Goal: Task Accomplishment & Management: Use online tool/utility

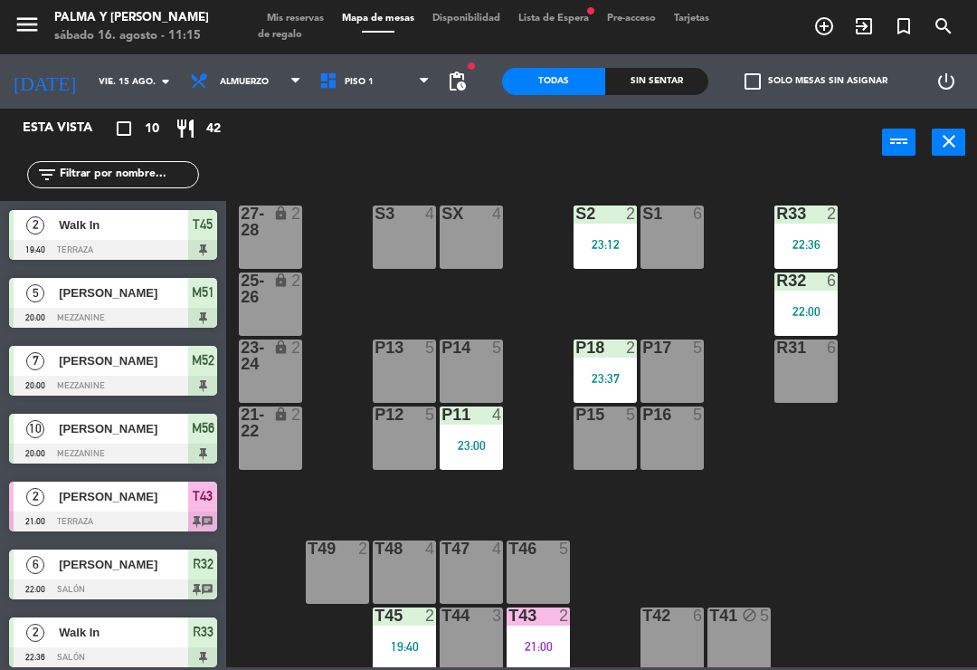
scroll to position [5, 0]
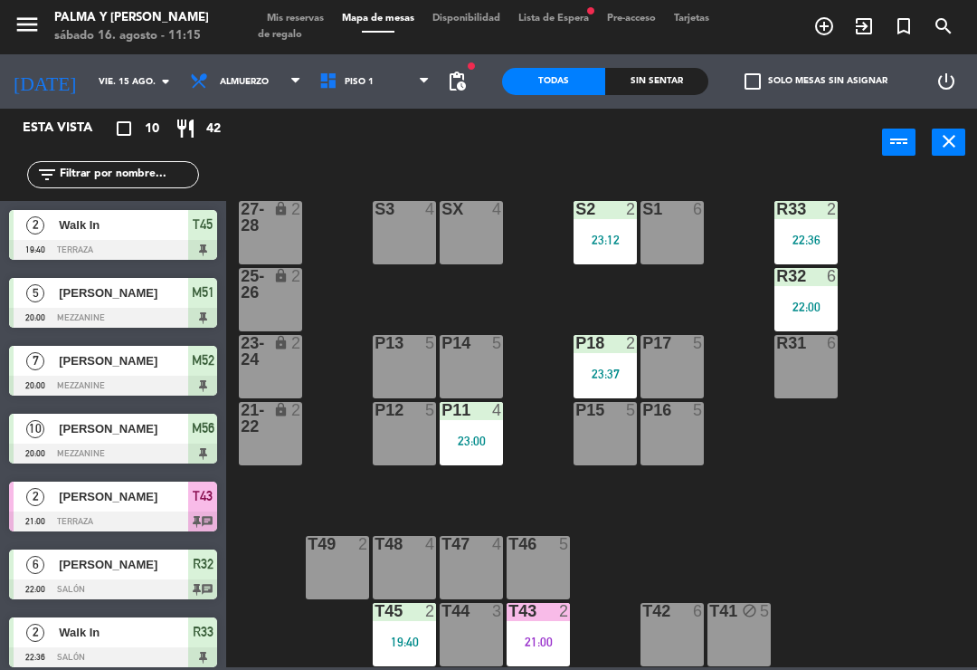
click at [593, 250] on div "S2 2 23:12" at bounding box center [605, 232] width 63 height 63
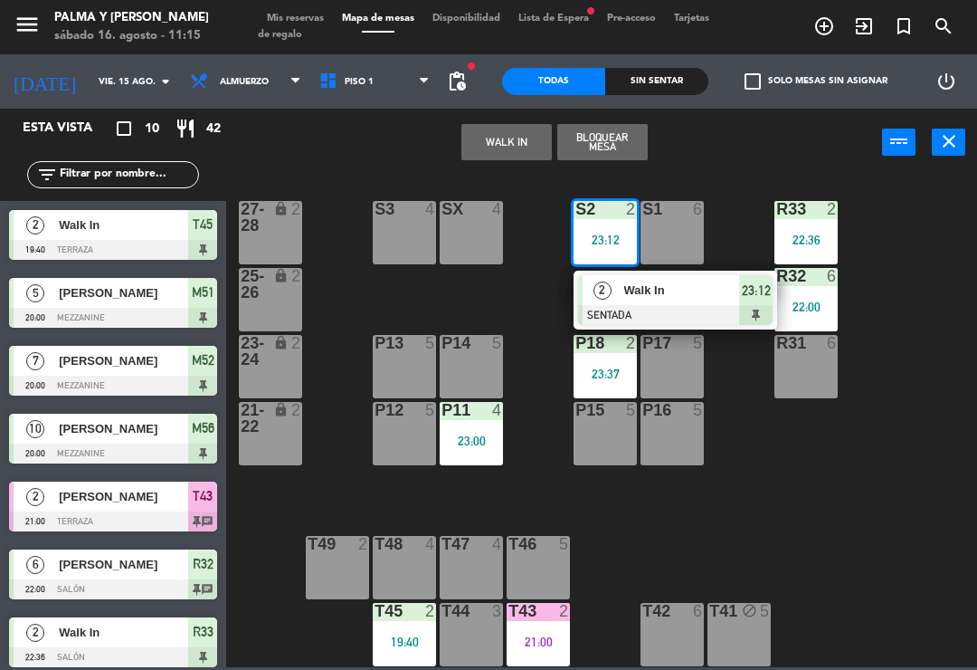
click at [653, 320] on div at bounding box center [675, 315] width 195 height 20
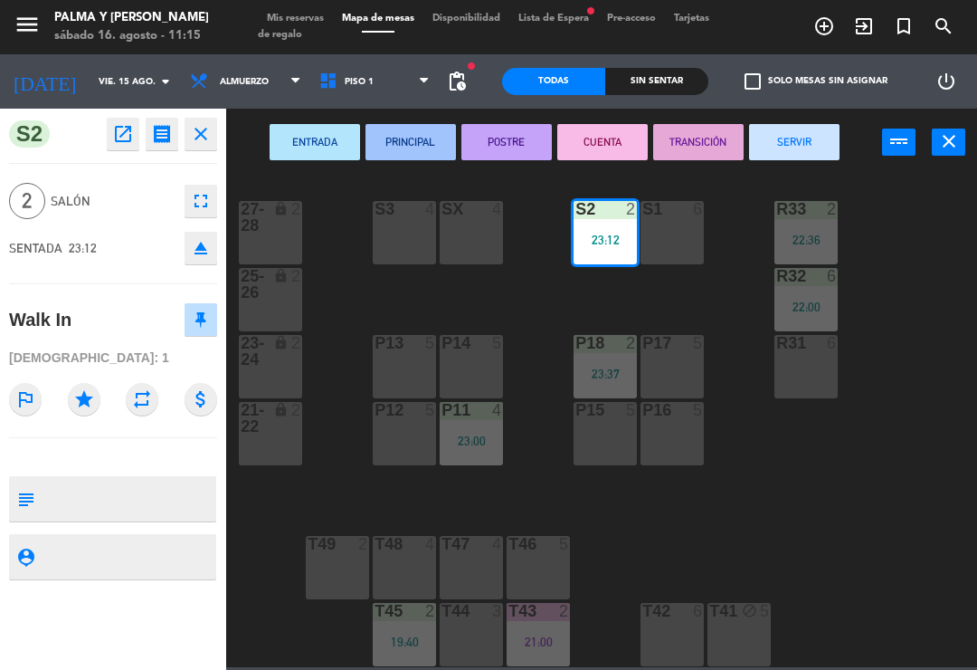
click at [801, 159] on button "SERVIR" at bounding box center [794, 142] width 90 height 36
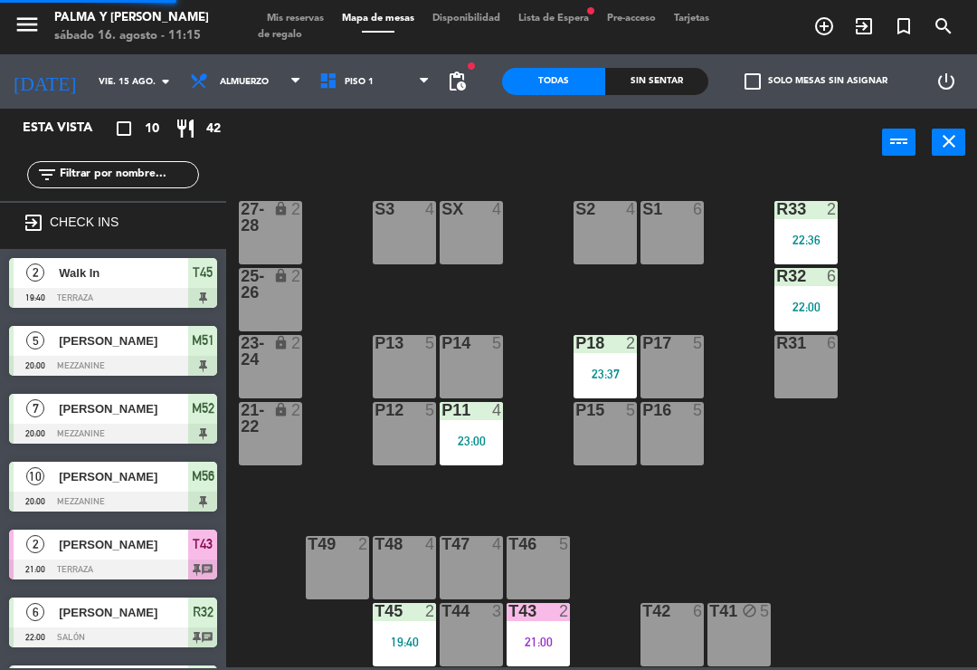
scroll to position [126, 0]
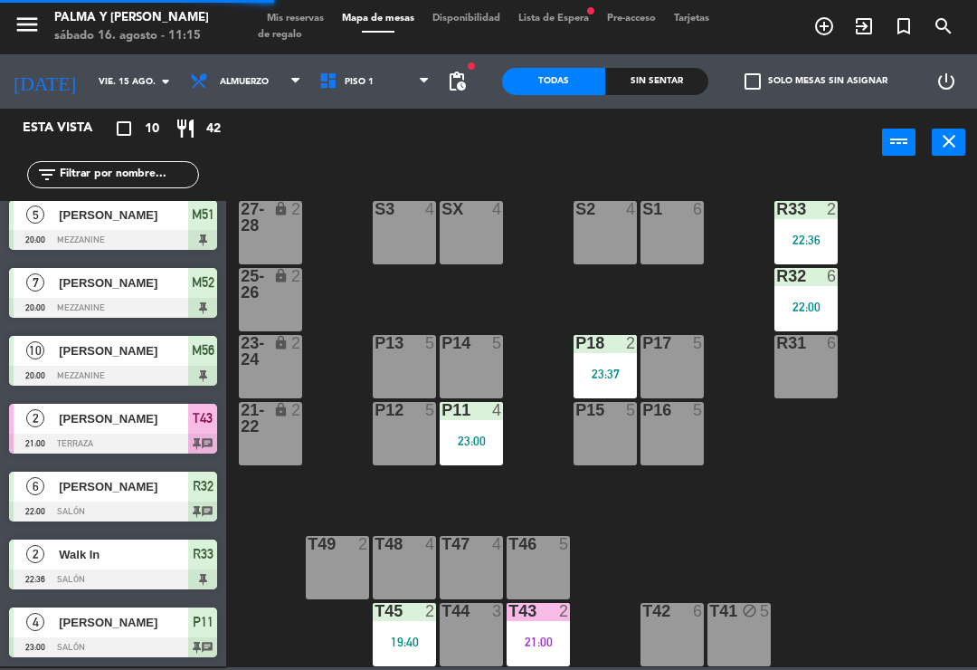
click at [817, 233] on div "22:36" at bounding box center [806, 239] width 63 height 13
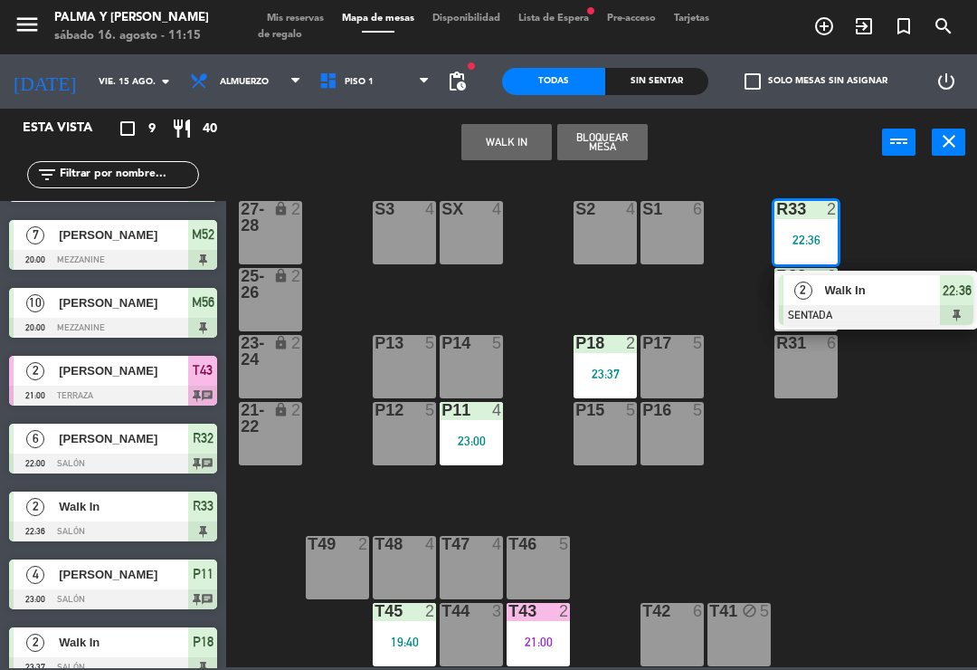
click at [834, 320] on div at bounding box center [876, 315] width 195 height 20
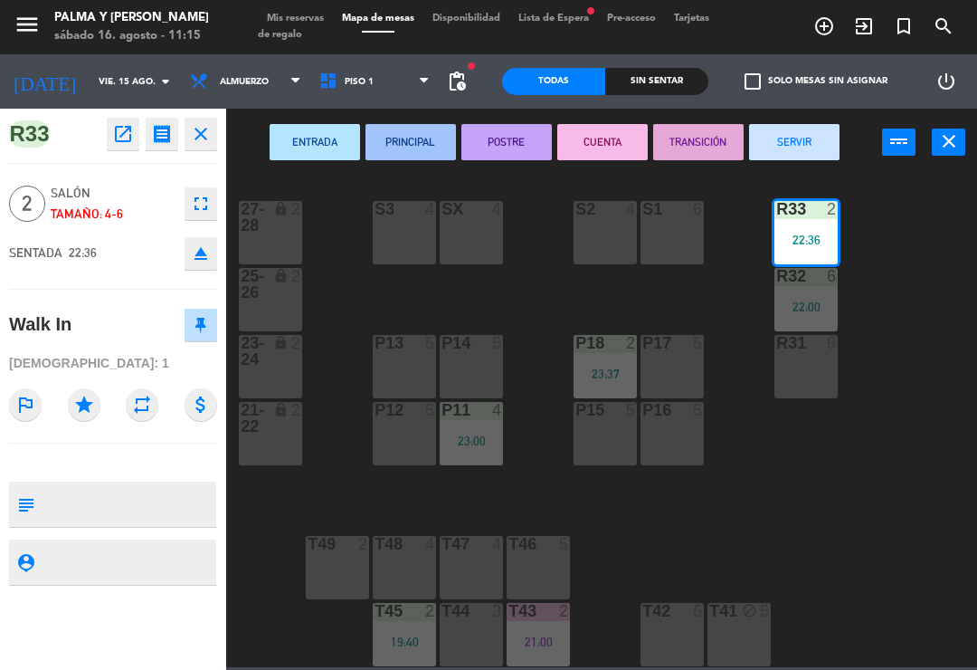
click at [797, 138] on button "SERVIR" at bounding box center [794, 142] width 90 height 36
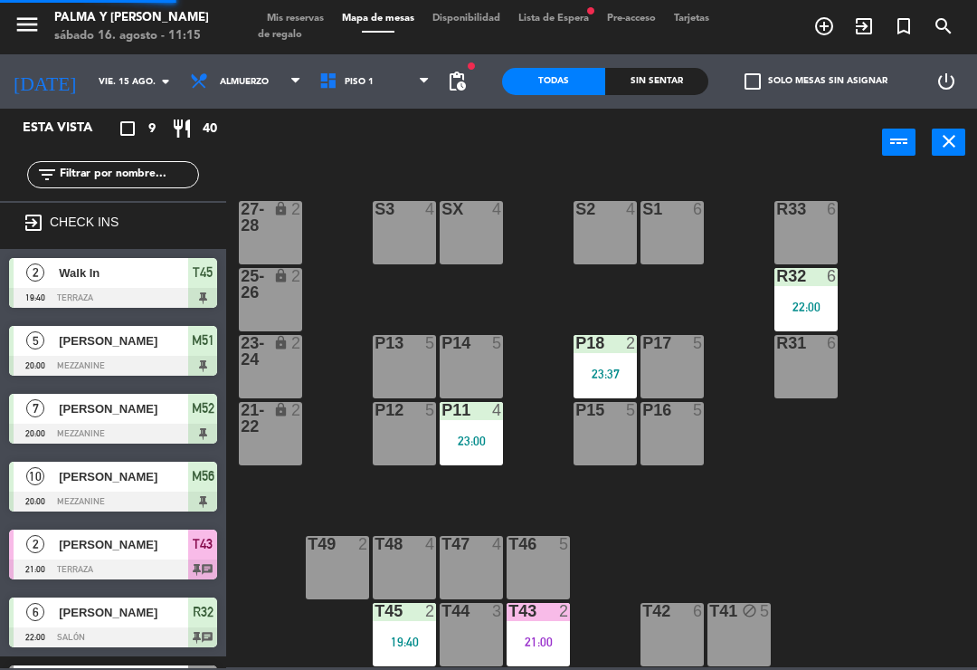
scroll to position [34, 0]
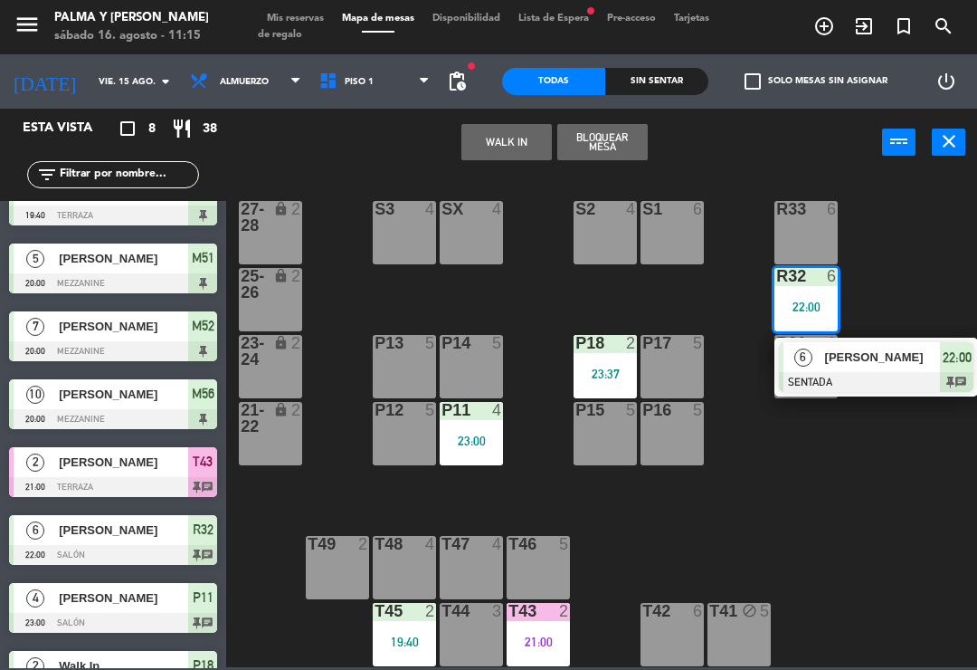
click at [841, 368] on div "[PERSON_NAME]" at bounding box center [883, 357] width 118 height 30
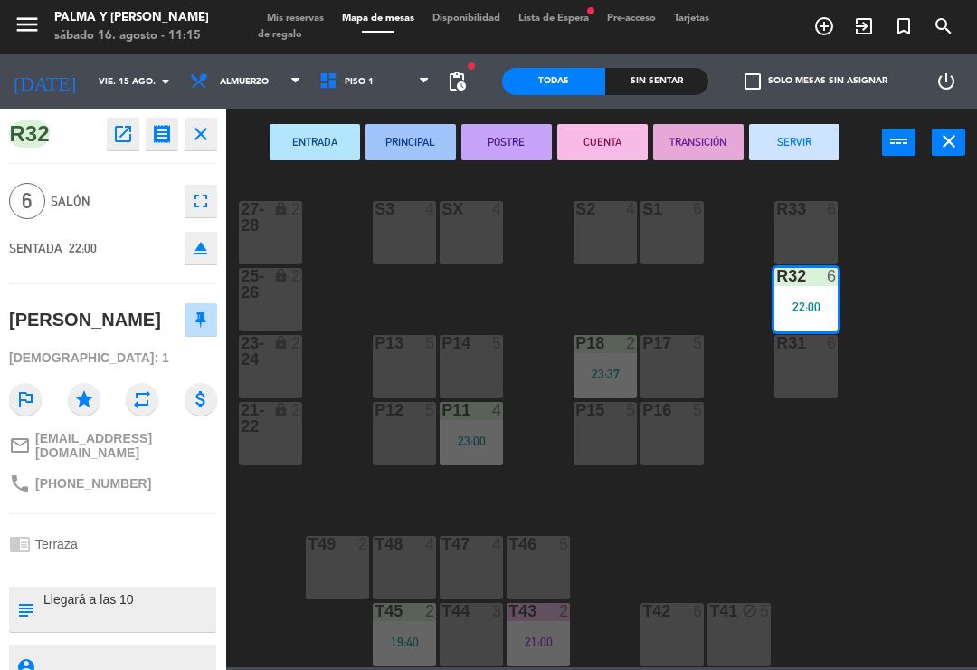
click at [801, 154] on button "SERVIR" at bounding box center [794, 142] width 90 height 36
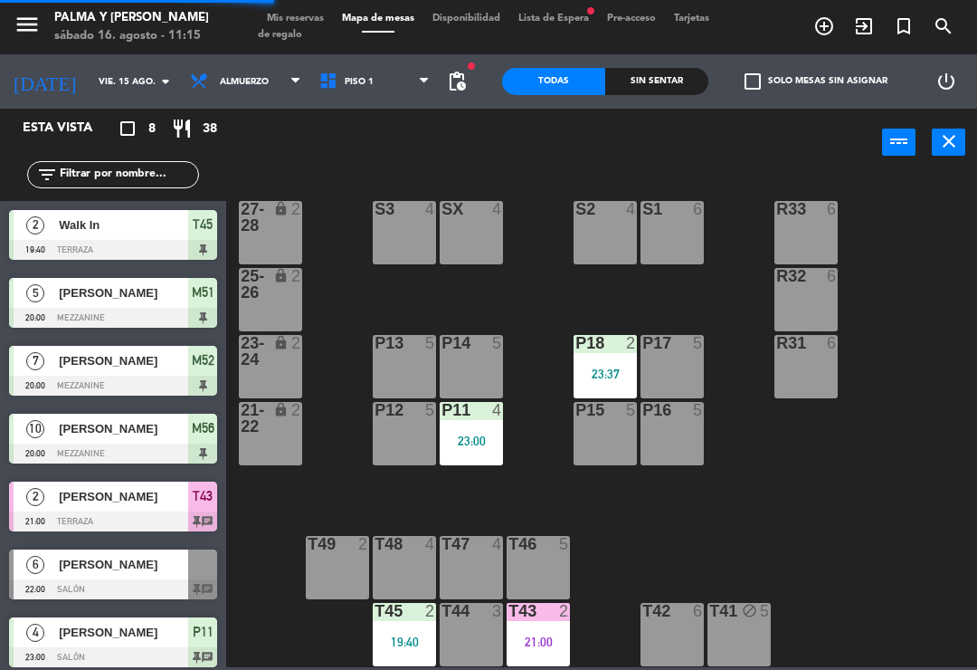
click at [628, 364] on div "P18 2 23:37" at bounding box center [605, 366] width 63 height 63
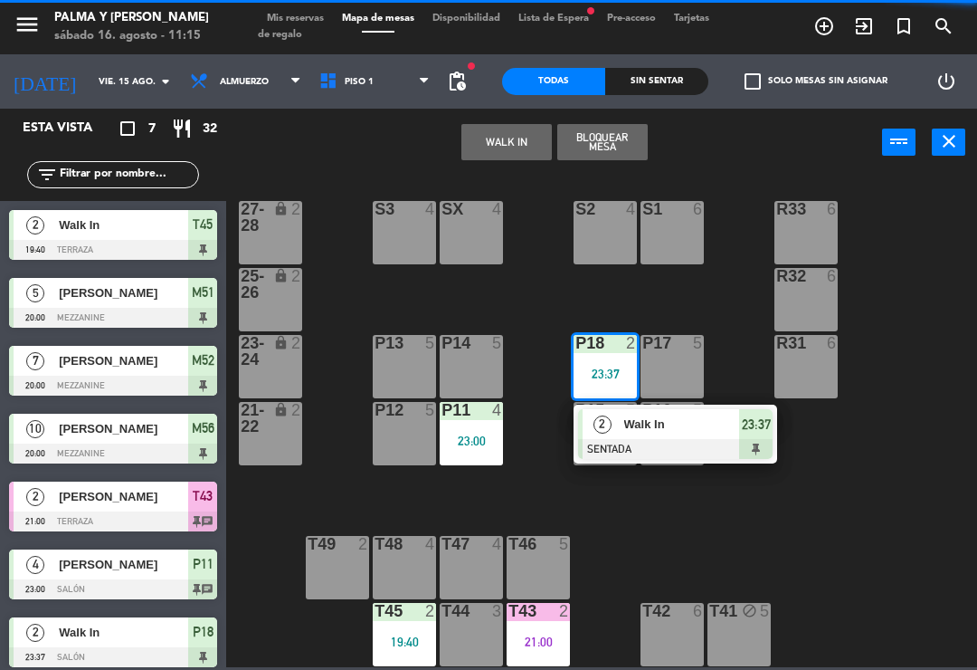
click at [627, 437] on div "Walk In" at bounding box center [682, 424] width 118 height 30
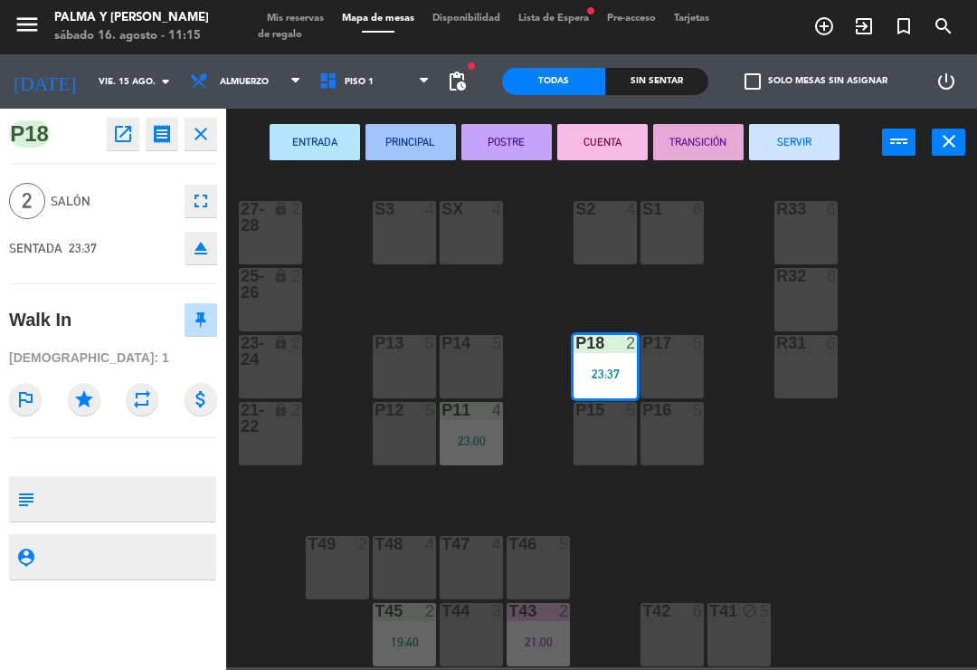
click at [803, 141] on button "SERVIR" at bounding box center [794, 142] width 90 height 36
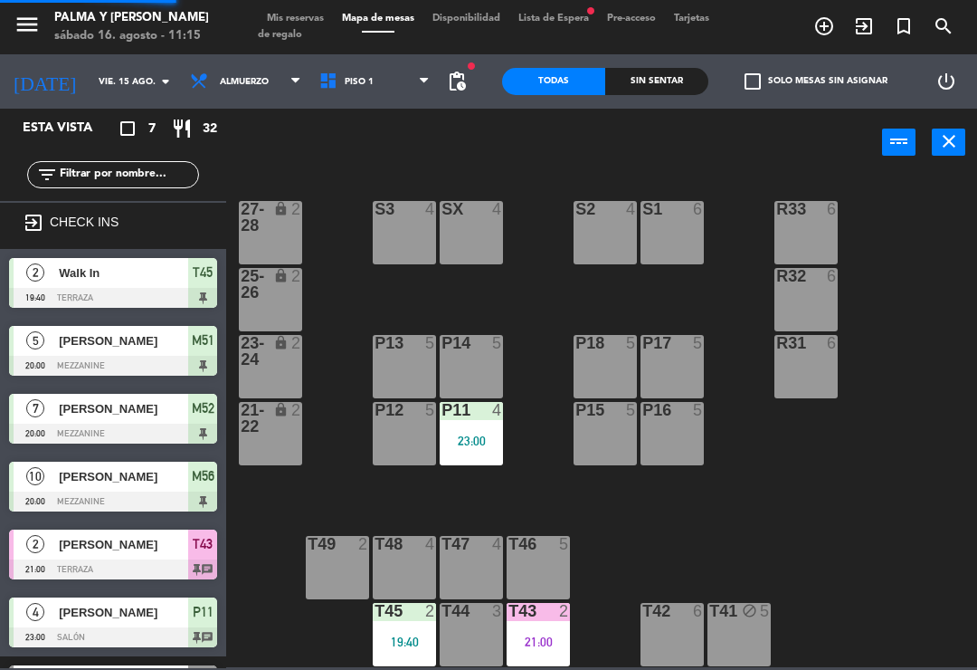
scroll to position [55, 0]
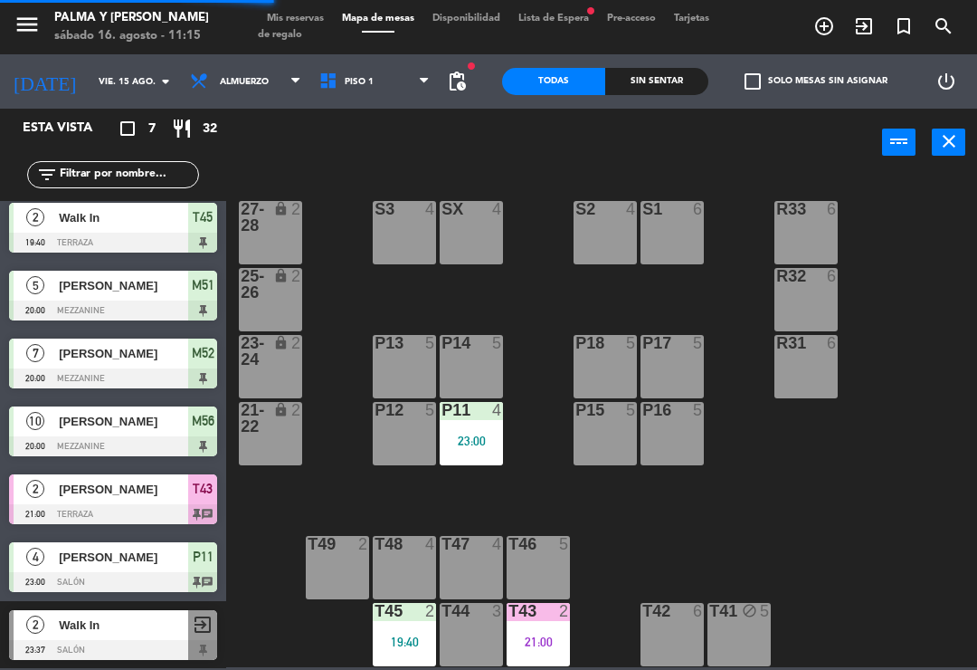
click at [471, 429] on div "P11 4 23:00" at bounding box center [471, 433] width 63 height 63
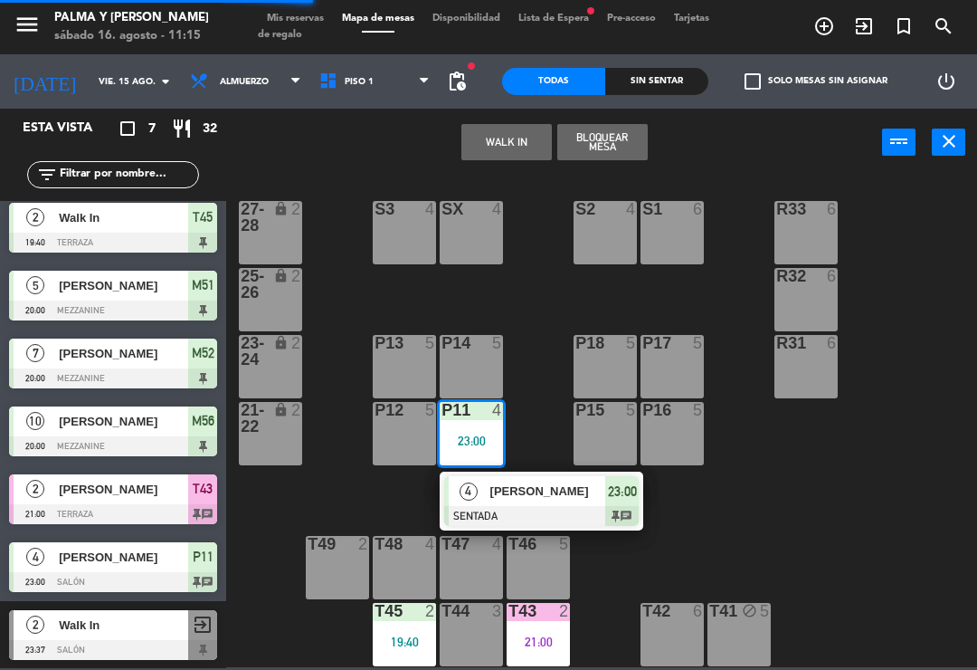
scroll to position [0, 0]
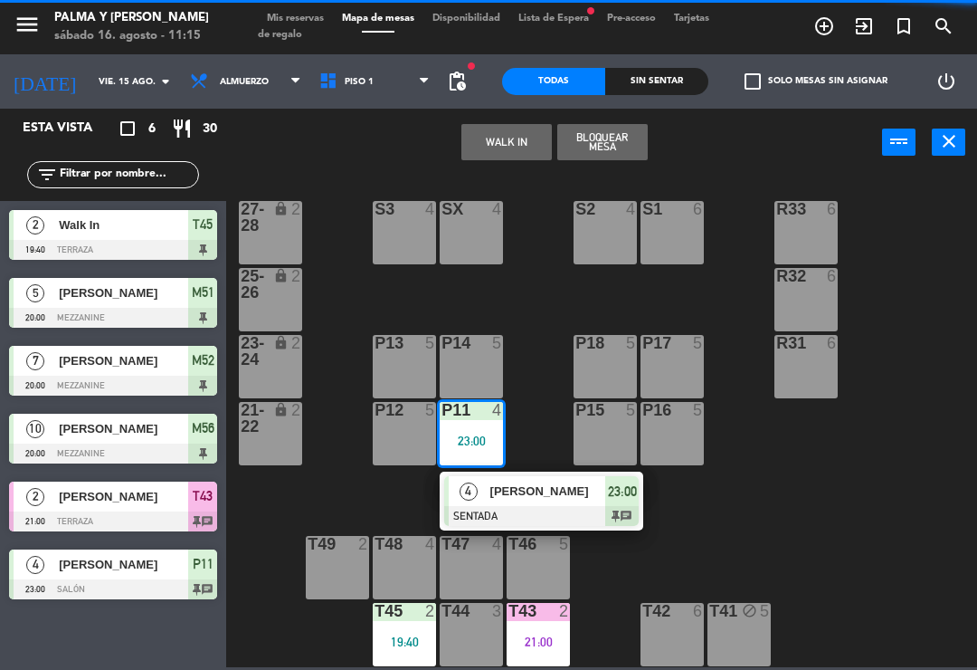
click at [519, 504] on div "[PERSON_NAME]" at bounding box center [548, 491] width 118 height 30
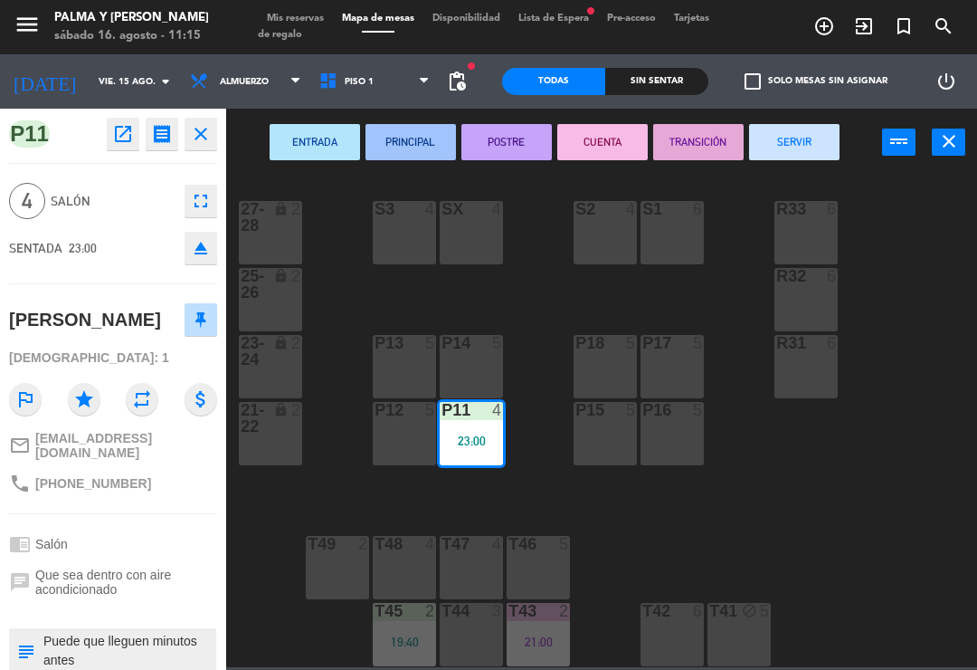
click at [798, 141] on button "SERVIR" at bounding box center [794, 142] width 90 height 36
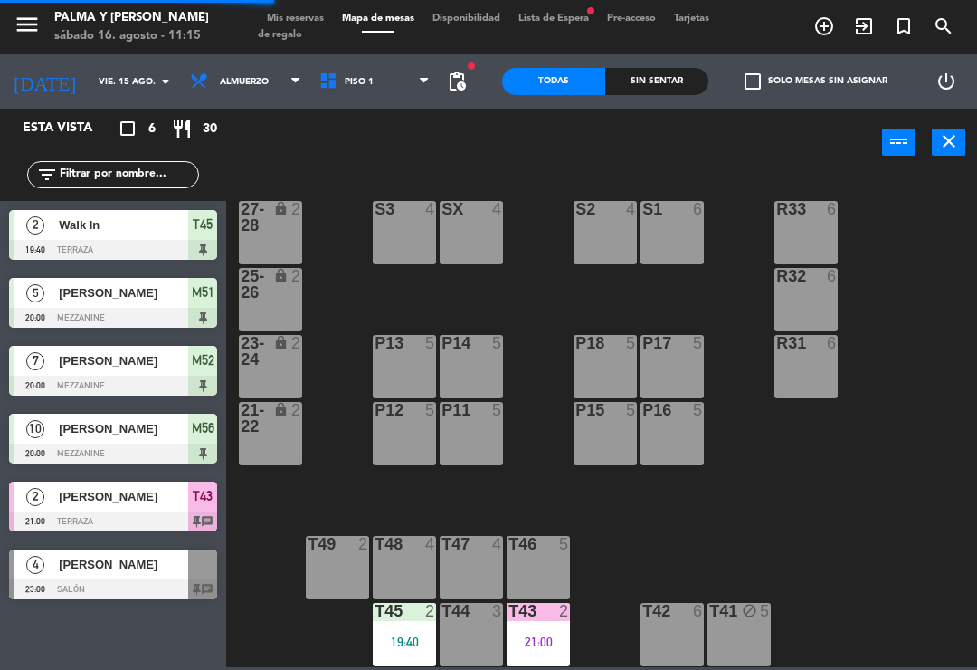
click at [422, 614] on div "2" at bounding box center [435, 611] width 30 height 16
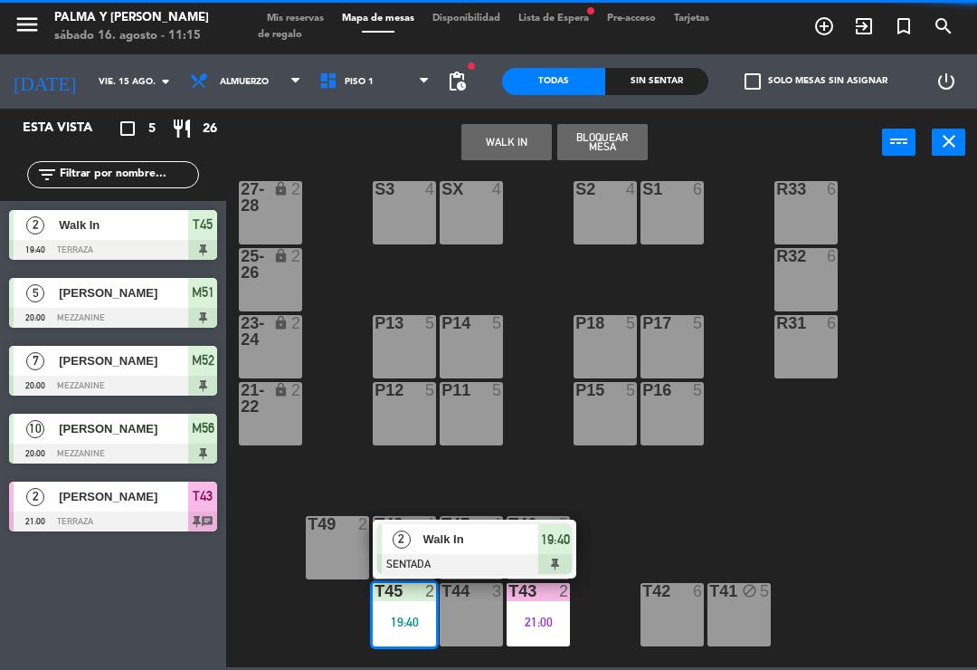
click at [464, 544] on span "Walk In" at bounding box center [482, 538] width 116 height 19
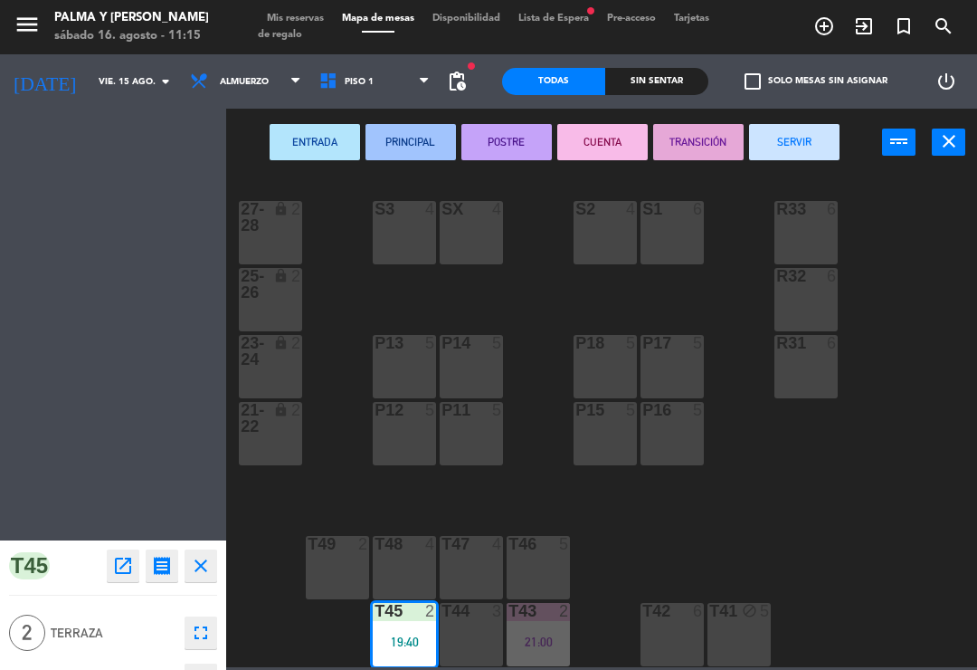
scroll to position [5, 0]
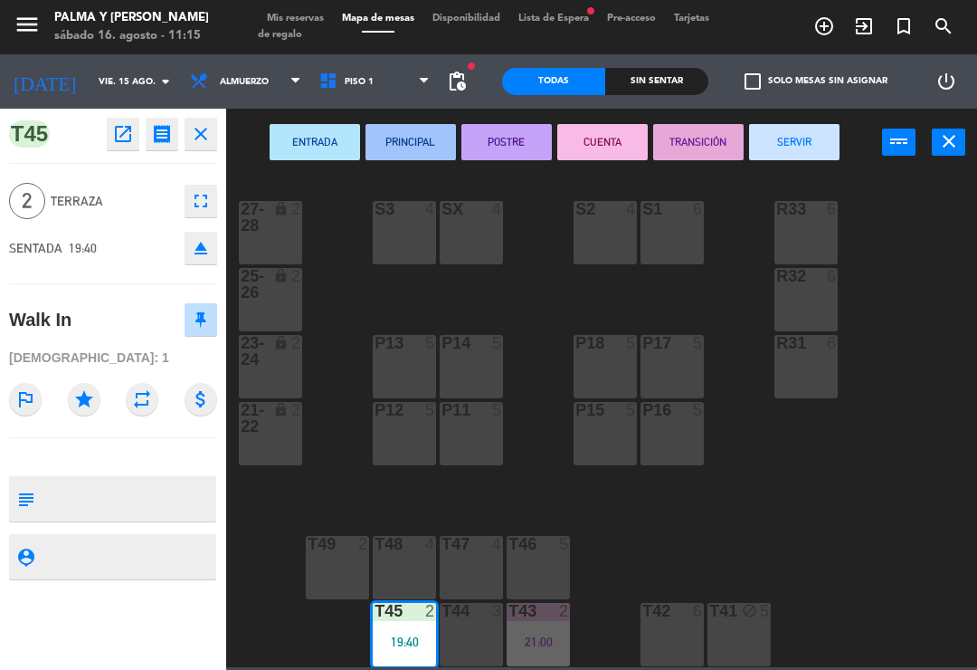
click at [814, 139] on button "SERVIR" at bounding box center [794, 142] width 90 height 36
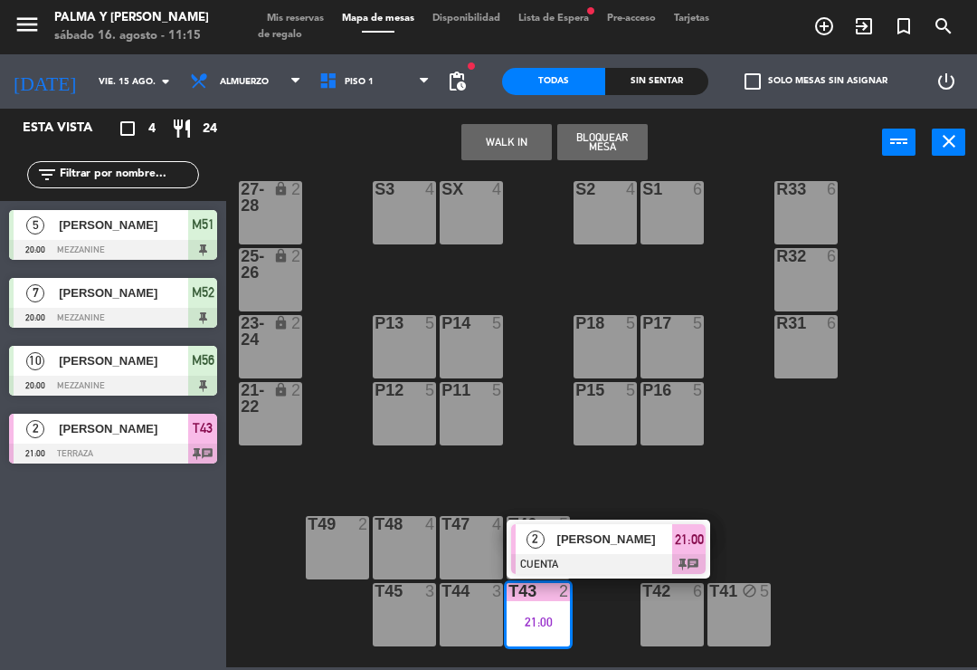
click at [595, 566] on div at bounding box center [608, 564] width 195 height 20
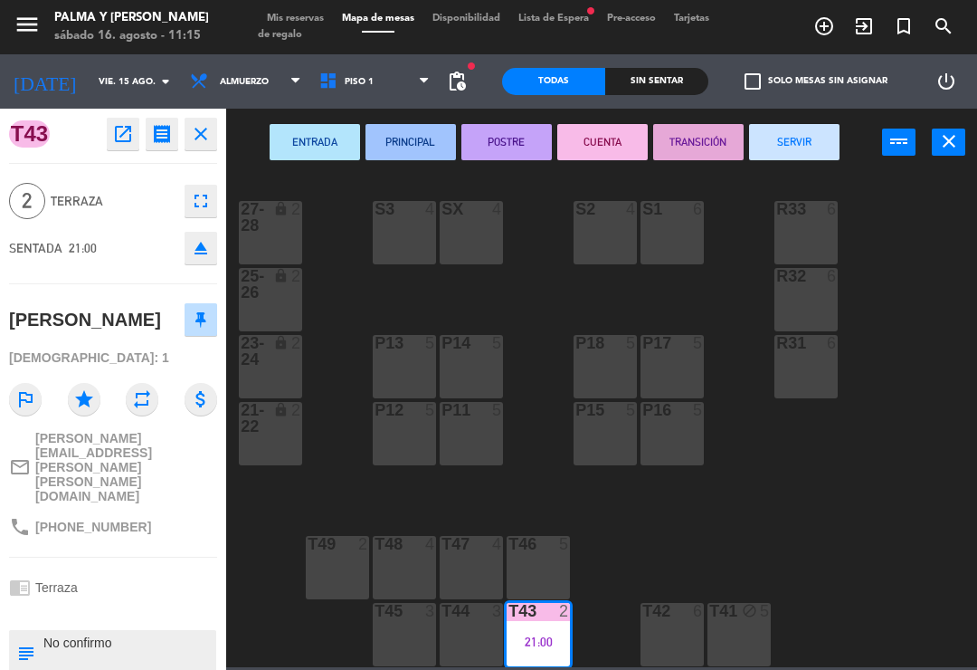
click at [817, 148] on button "SERVIR" at bounding box center [794, 142] width 90 height 36
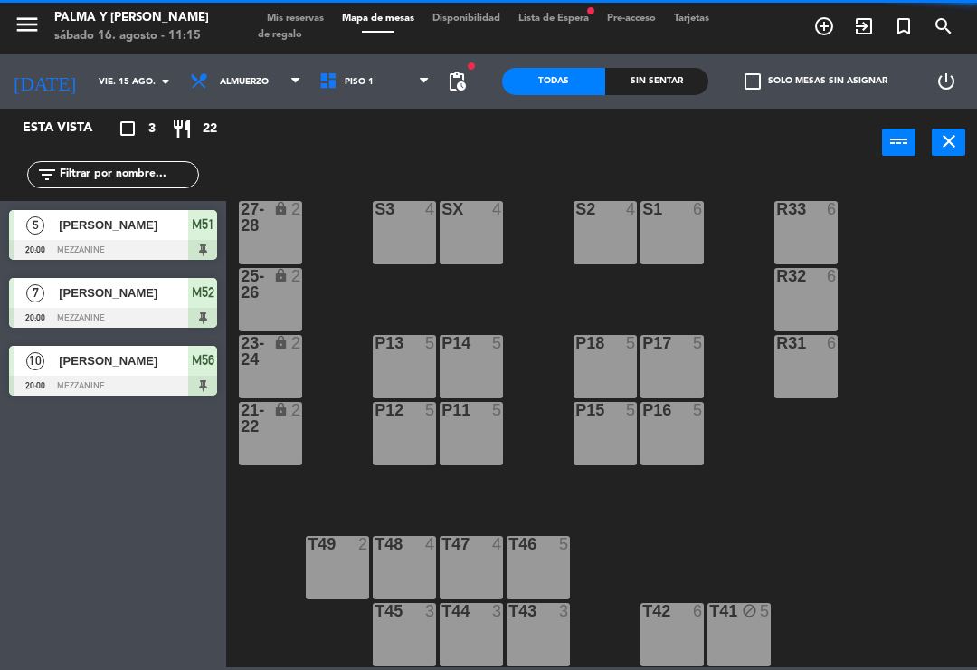
click at [140, 217] on span "[PERSON_NAME]" at bounding box center [123, 224] width 129 height 19
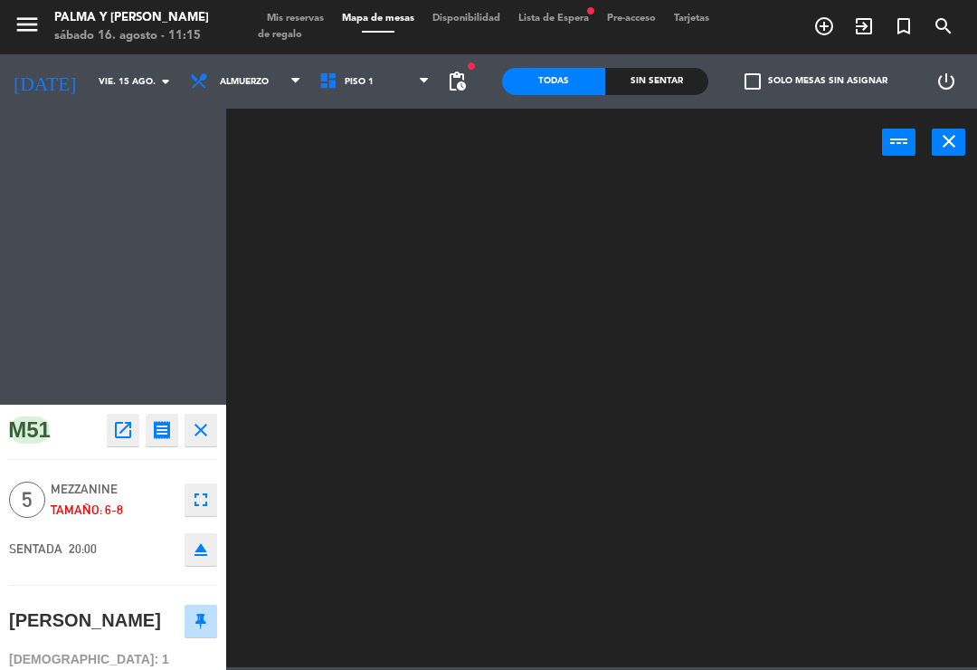
scroll to position [0, 0]
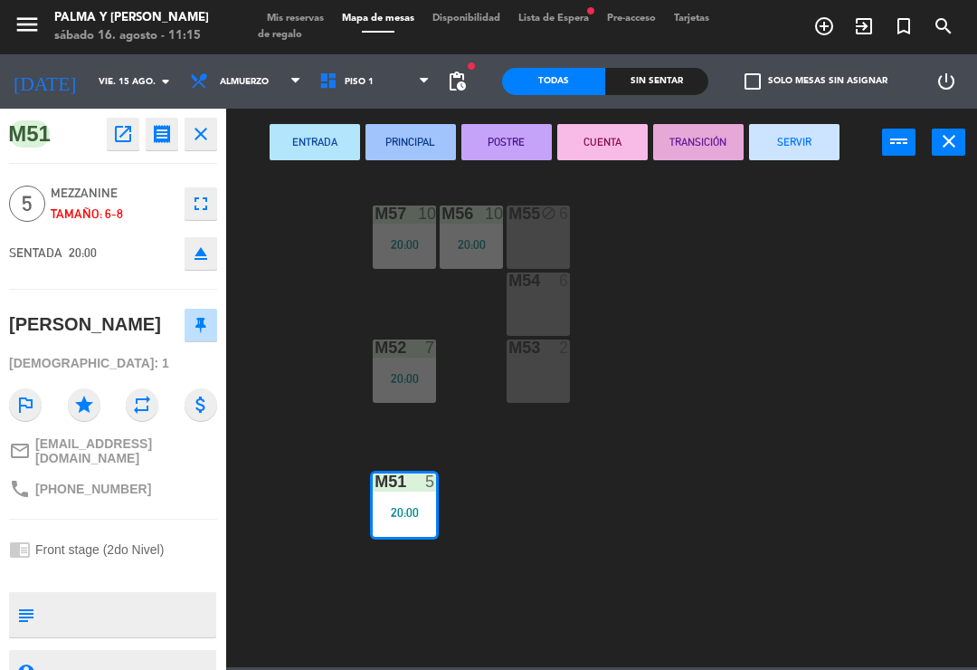
click at [784, 157] on button "SERVIR" at bounding box center [794, 142] width 90 height 36
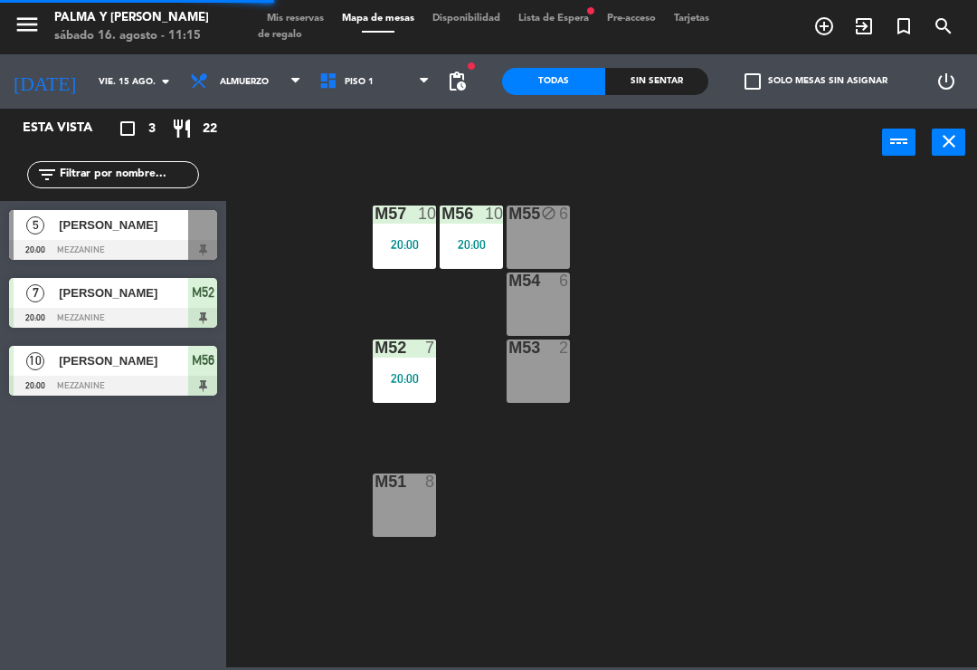
click at [409, 375] on div "20:00" at bounding box center [404, 378] width 63 height 13
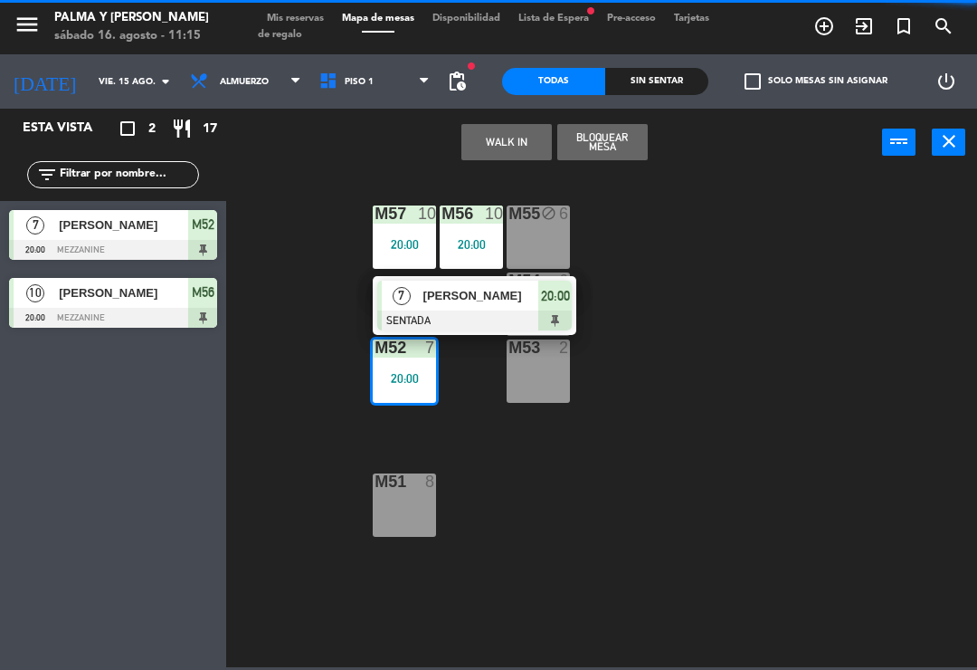
click at [487, 293] on span "[PERSON_NAME]" at bounding box center [482, 295] width 116 height 19
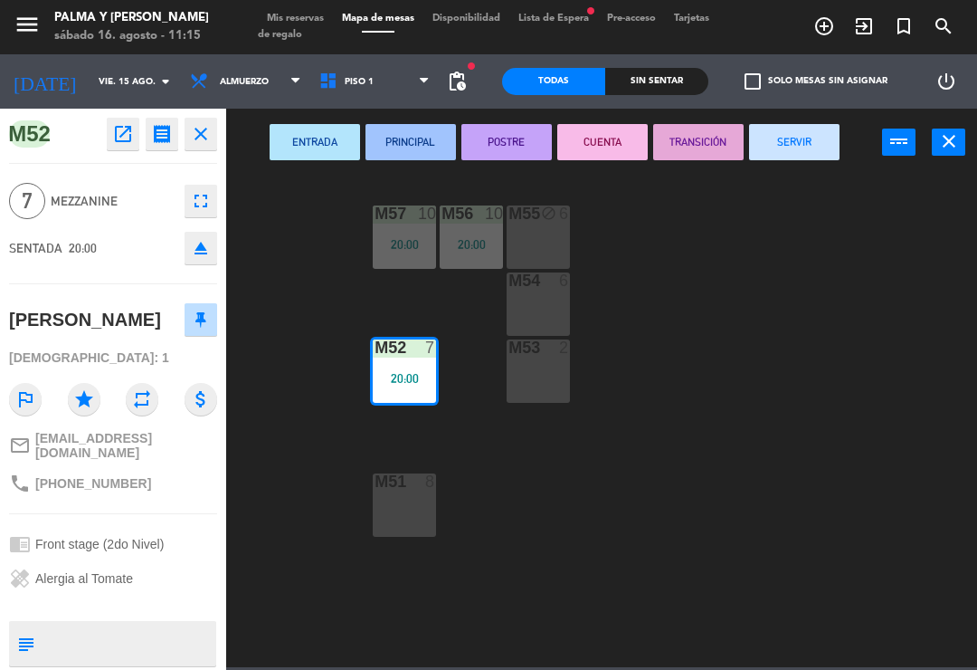
click at [761, 152] on button "SERVIR" at bounding box center [794, 142] width 90 height 36
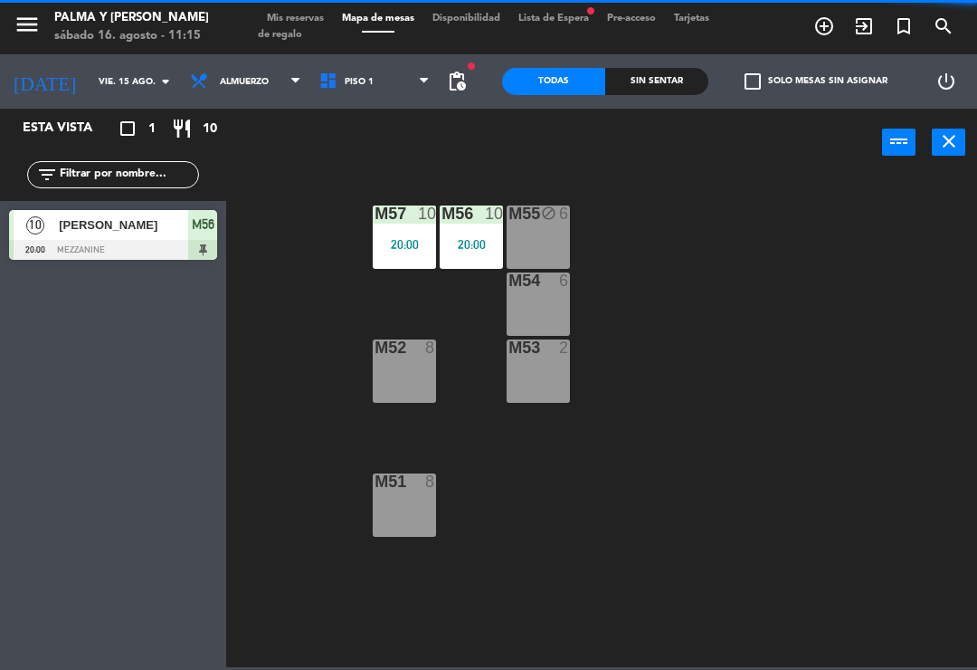
click at [461, 240] on div "20:00" at bounding box center [471, 244] width 63 height 13
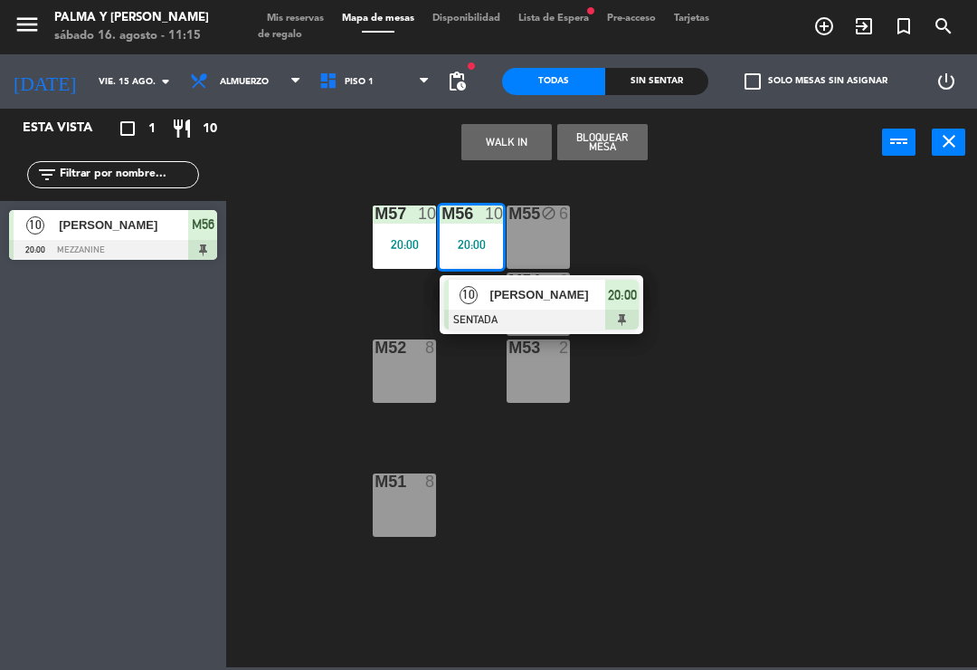
click at [533, 301] on span "[PERSON_NAME]" at bounding box center [548, 294] width 116 height 19
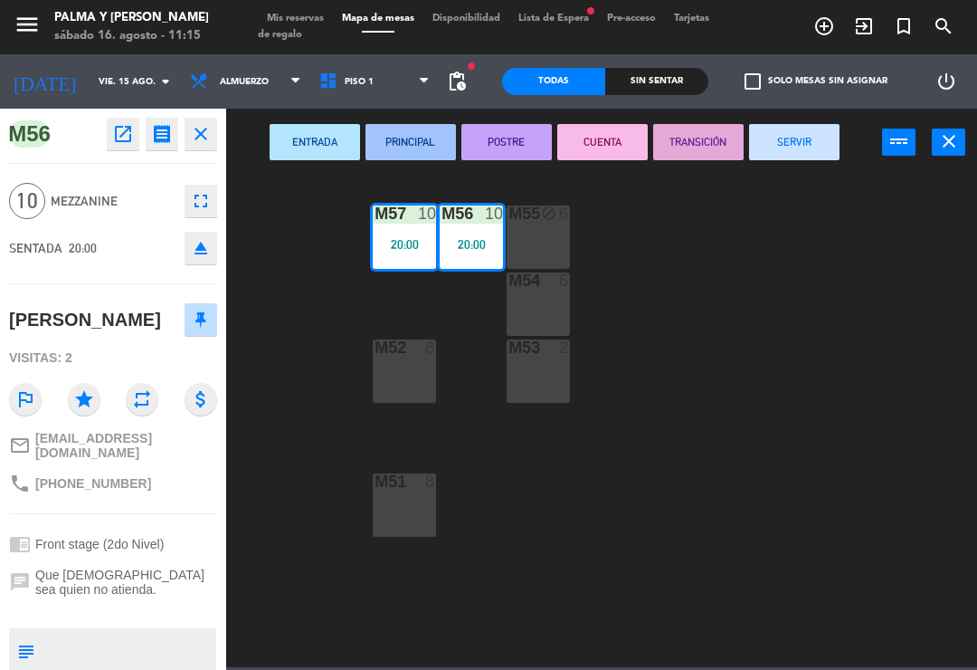
click at [806, 158] on button "SERVIR" at bounding box center [794, 142] width 90 height 36
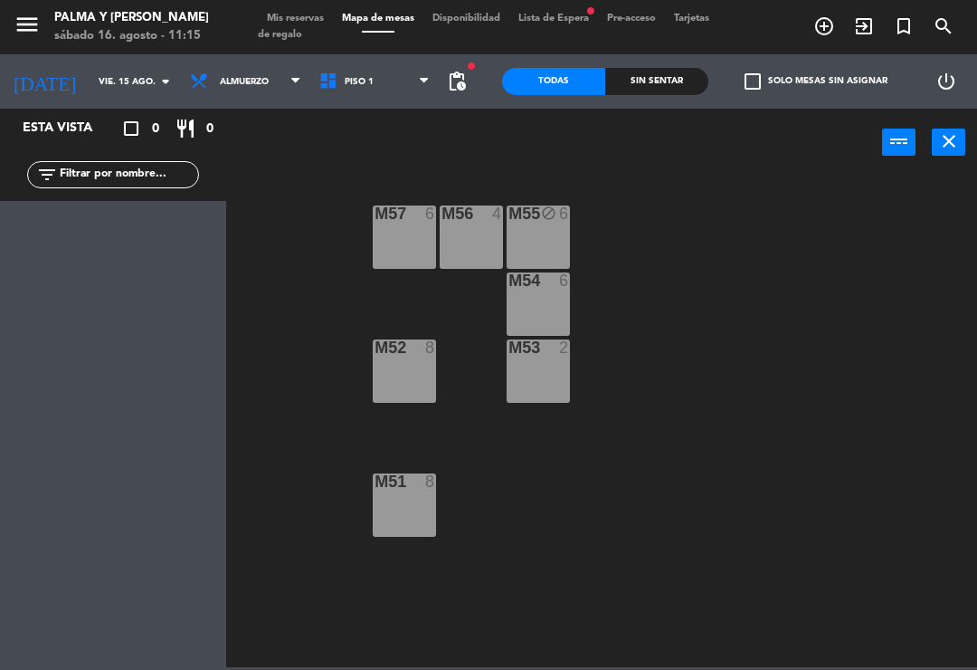
click at [390, 86] on span "Piso 1" at bounding box center [374, 82] width 129 height 40
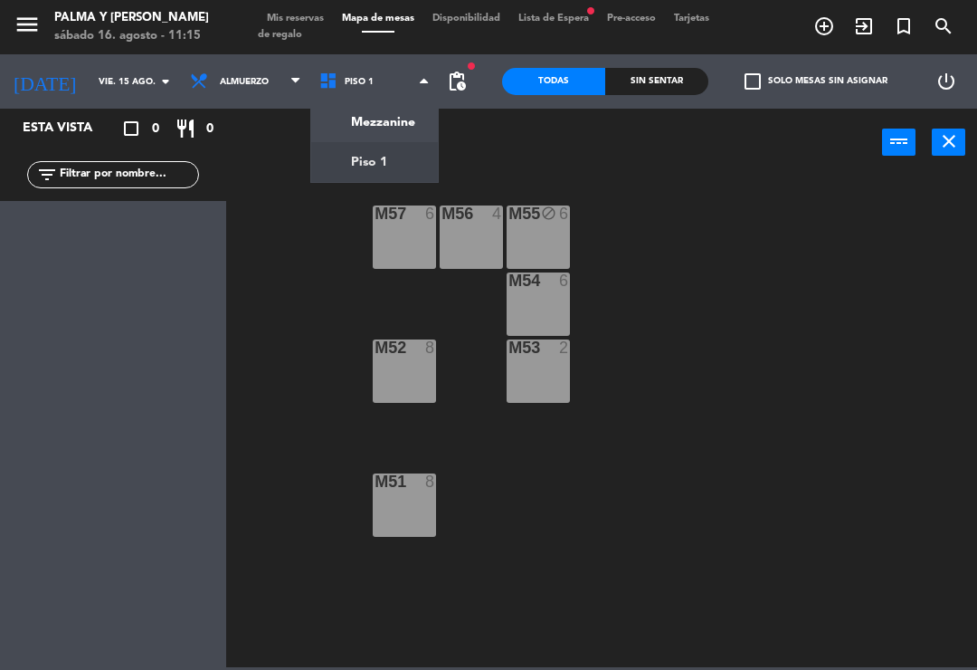
click at [394, 171] on ng-component "menu Palma y [PERSON_NAME][DATE] 16. agosto - 11:15 Mis reservas Mapa de mesas …" at bounding box center [488, 333] width 977 height 667
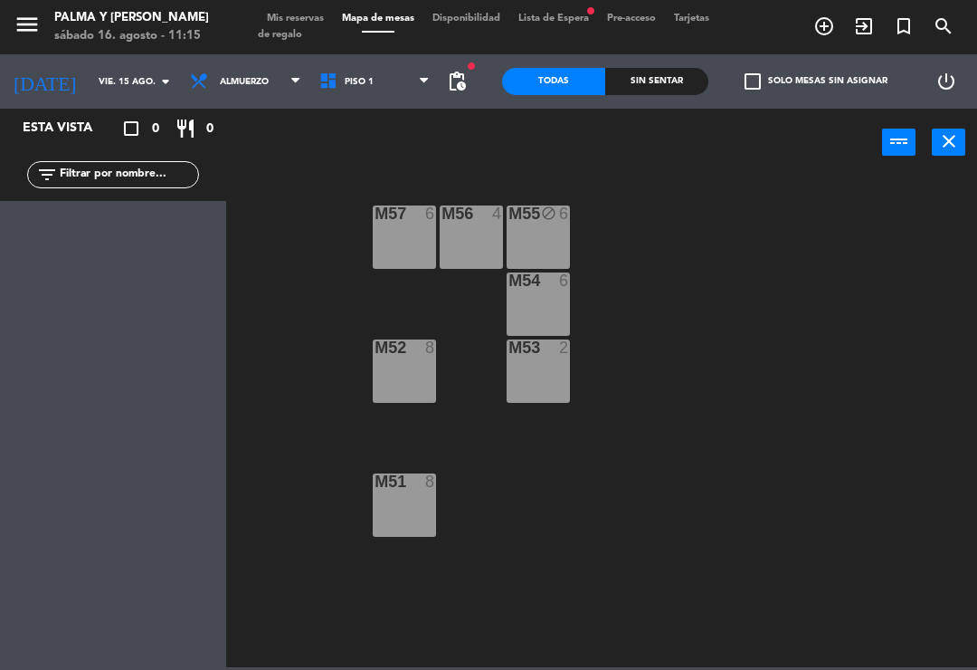
click at [115, 73] on input "vie. 15 ago." at bounding box center [152, 82] width 124 height 28
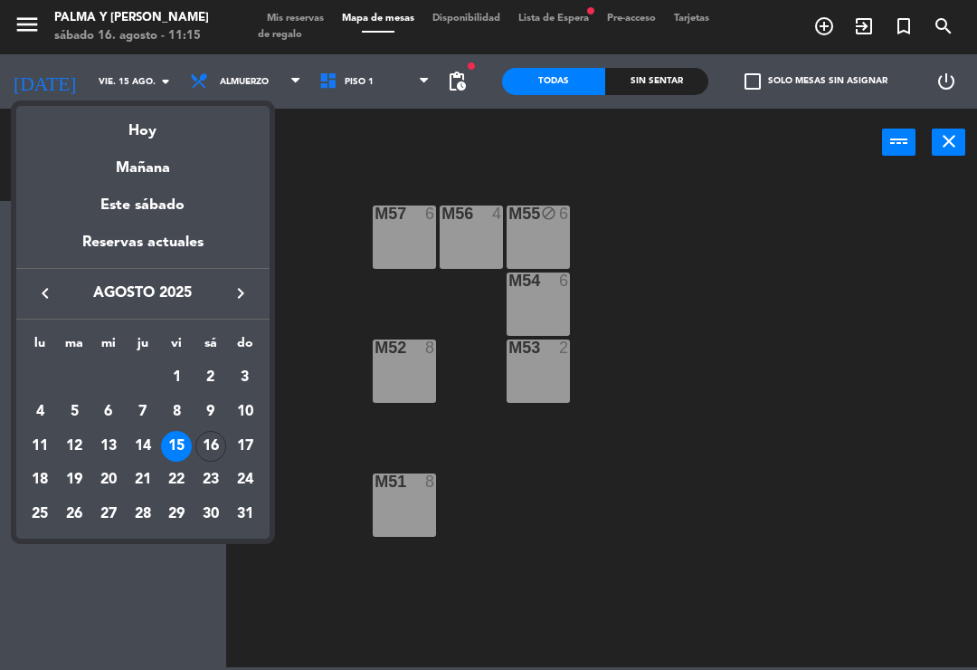
click at [166, 143] on div "Mañana" at bounding box center [142, 161] width 253 height 37
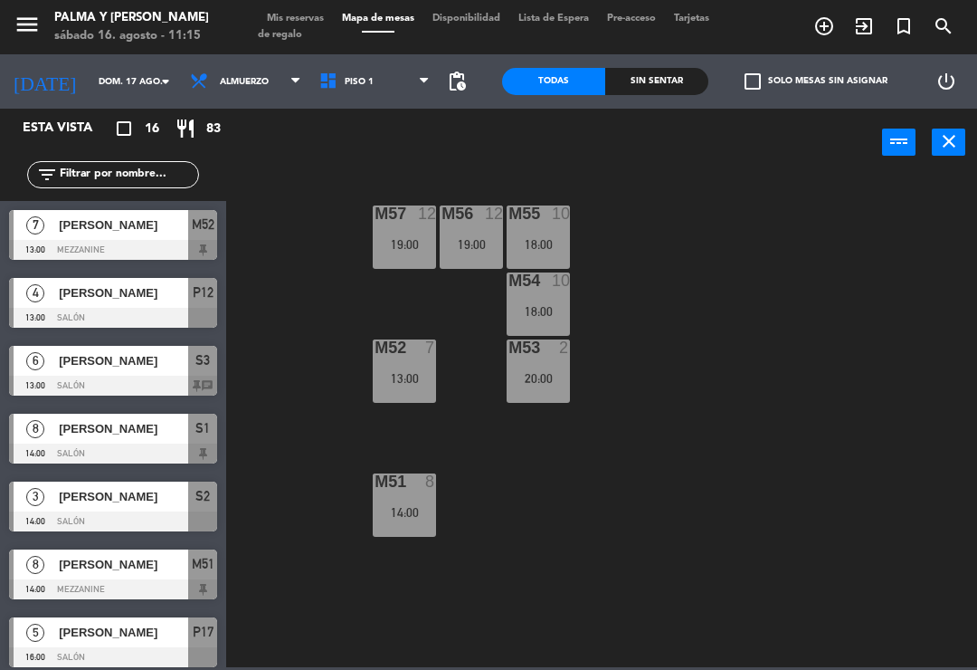
click at [90, 85] on input "dom. 17 ago." at bounding box center [152, 82] width 124 height 28
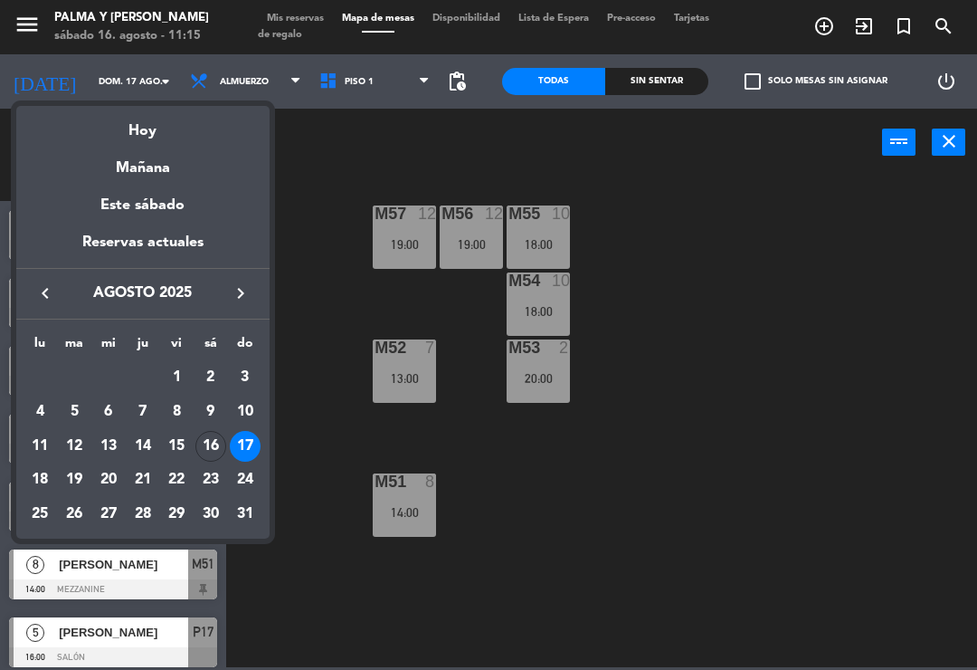
click at [143, 135] on div "Hoy" at bounding box center [142, 124] width 253 height 37
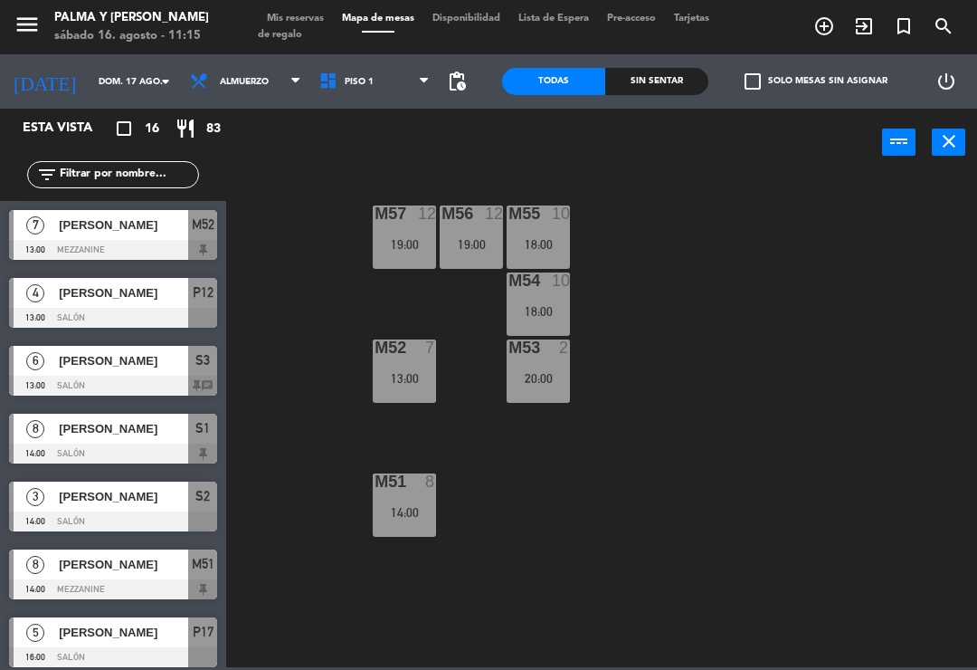
type input "sáb. 16 ago."
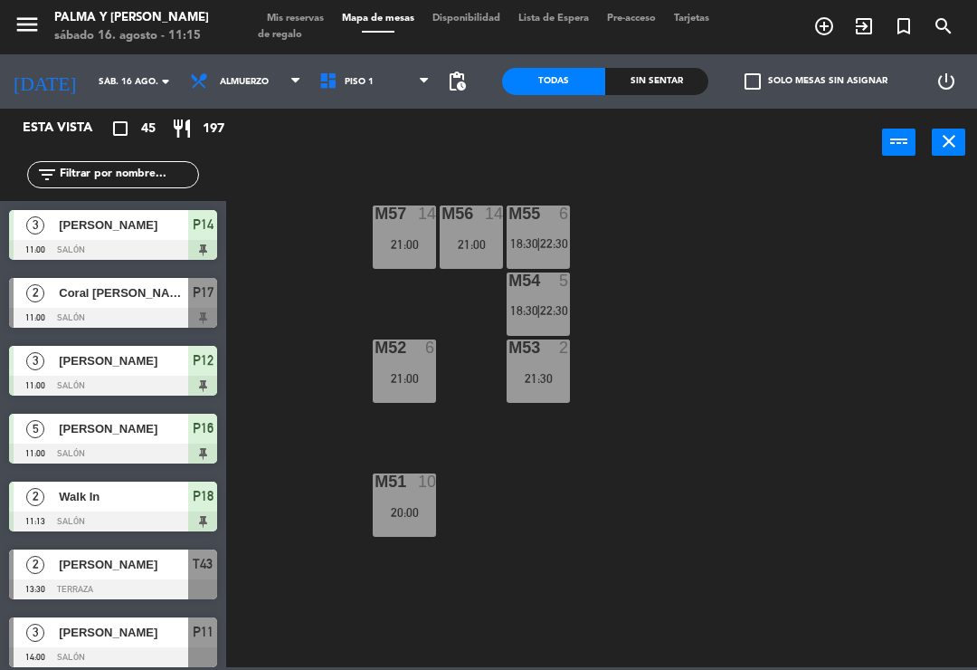
click at [899, 374] on div "M57 14 21:00 M56 14 21:00 M55 6 18:30 | 22:30 M54 5 18:30 | 22:30 M52 6 21:00 M…" at bounding box center [606, 420] width 741 height 493
click at [357, 69] on span "Piso 1" at bounding box center [374, 82] width 129 height 40
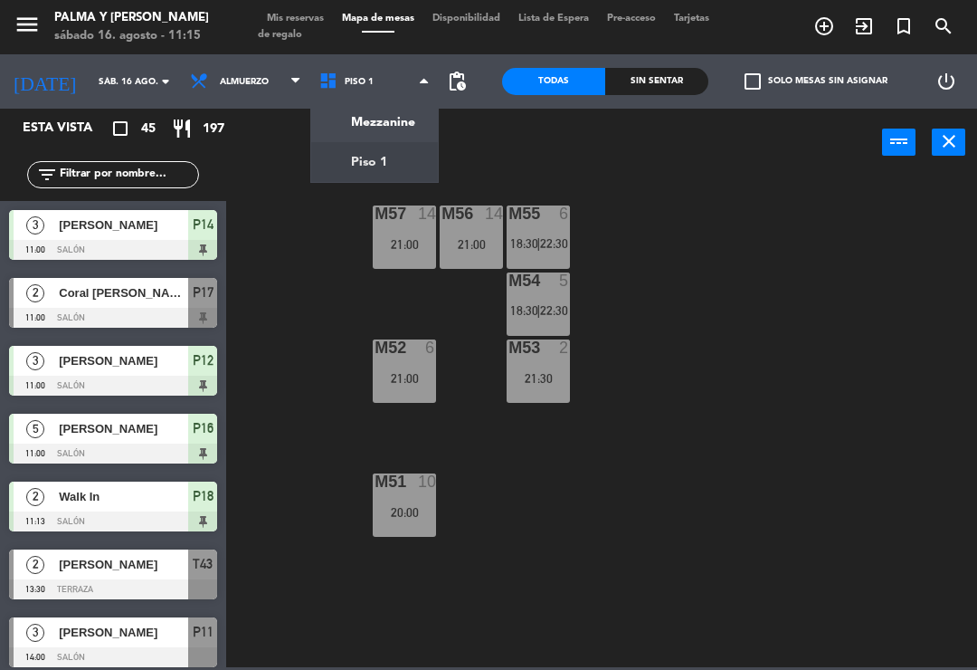
click at [380, 165] on ng-component "menu Palma y [PERSON_NAME][DATE] 16. agosto - 11:15 Mis reservas Mapa de mesas …" at bounding box center [488, 333] width 977 height 667
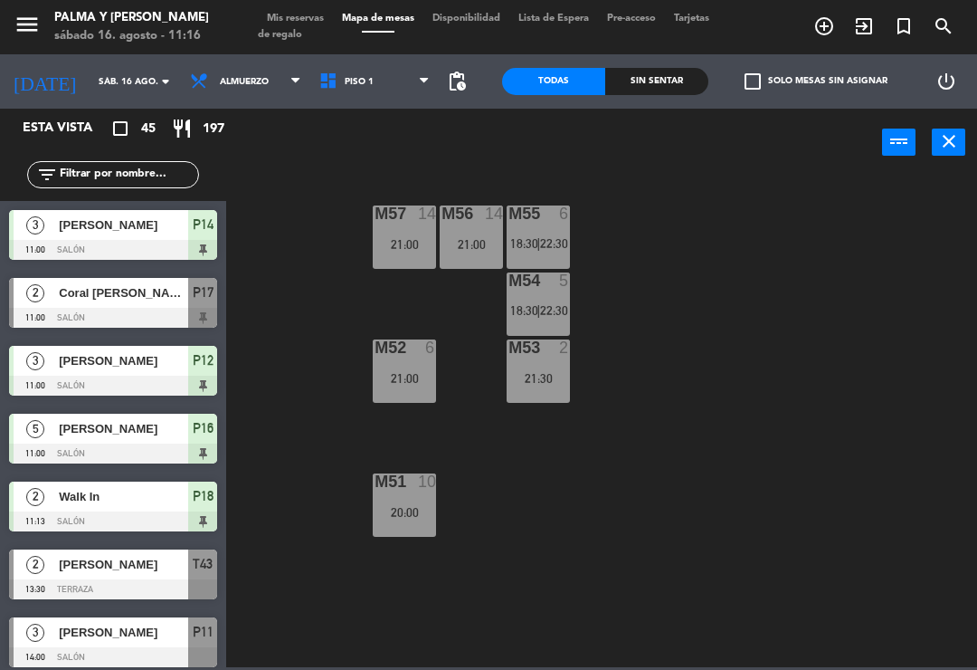
click at [376, 86] on span "Piso 1" at bounding box center [374, 82] width 129 height 40
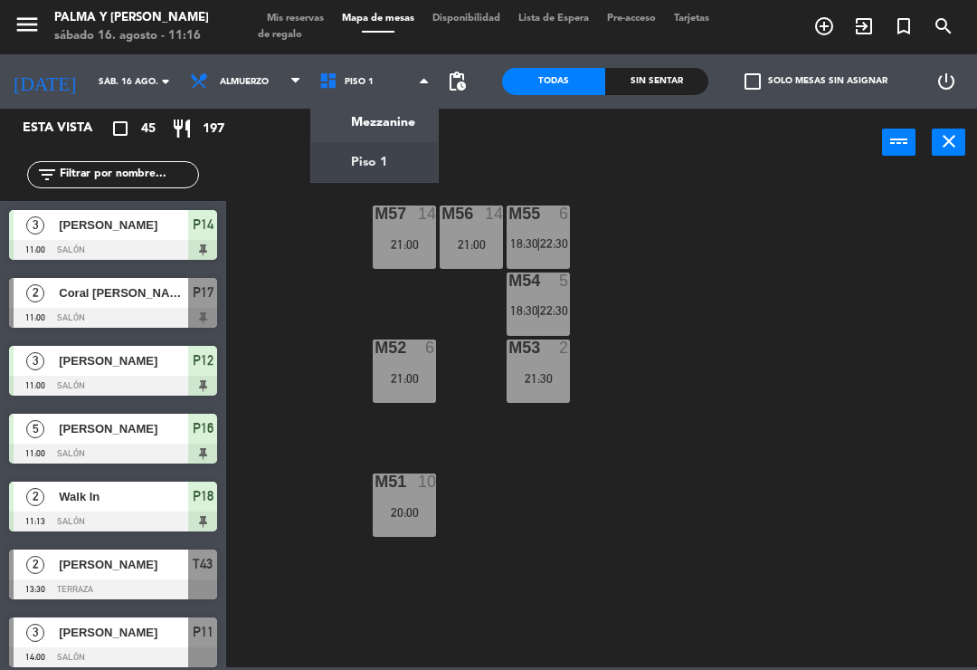
click at [376, 119] on ng-component "menu Palma y [PERSON_NAME][DATE] 16. agosto - 11:16 Mis reservas Mapa de mesas …" at bounding box center [488, 333] width 977 height 667
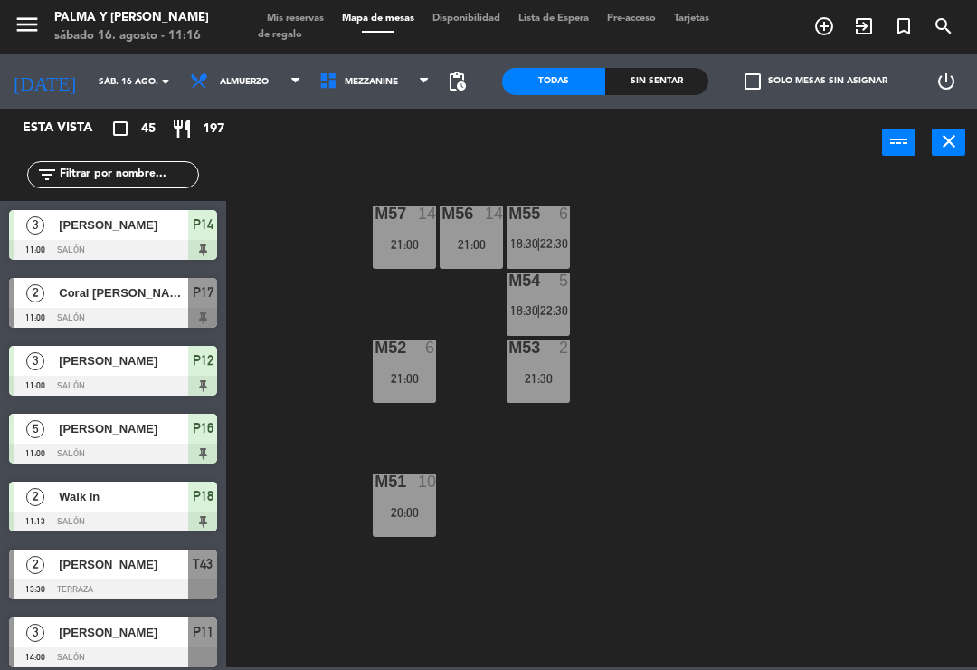
click at [378, 92] on span "Mezzanine" at bounding box center [374, 82] width 129 height 40
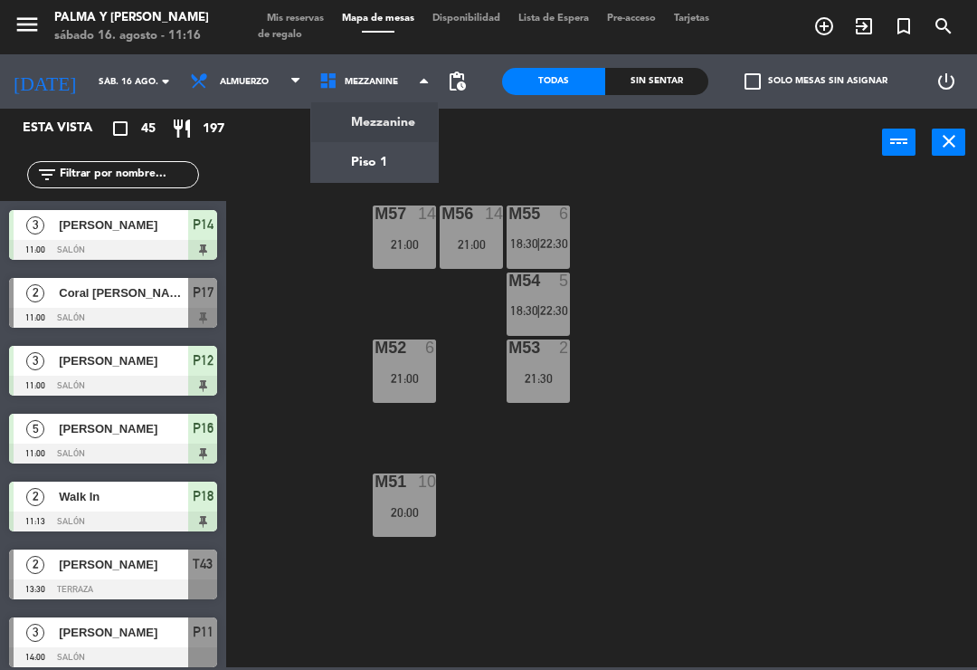
click at [582, 525] on div "M57 14 21:00 M56 14 21:00 M55 6 18:30 | 22:30 M54 5 18:30 | 22:30 M52 6 21:00 M…" at bounding box center [606, 420] width 741 height 493
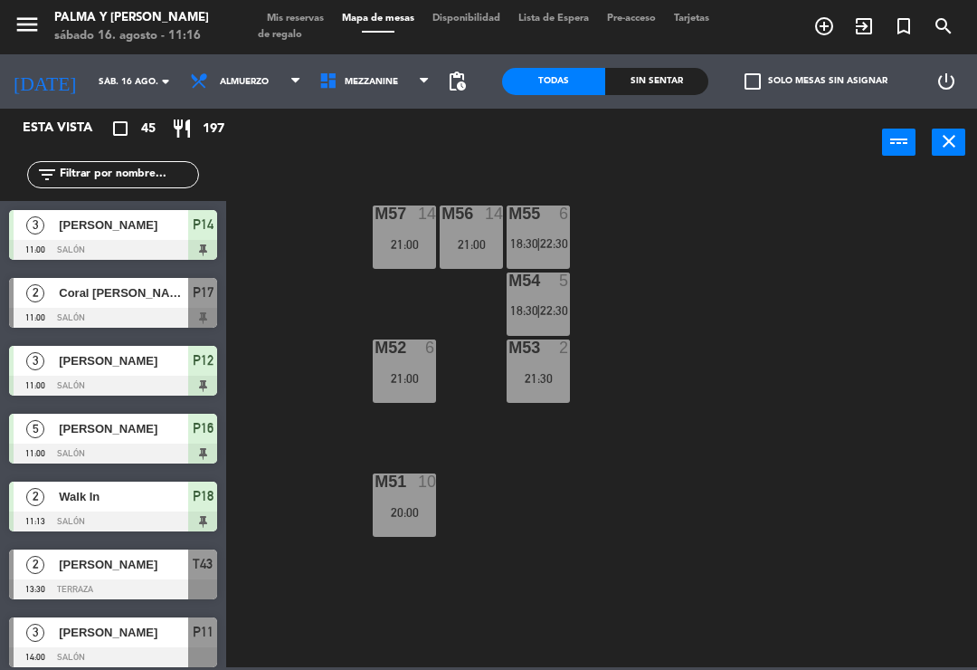
click at [455, 238] on div "21:00" at bounding box center [471, 244] width 63 height 13
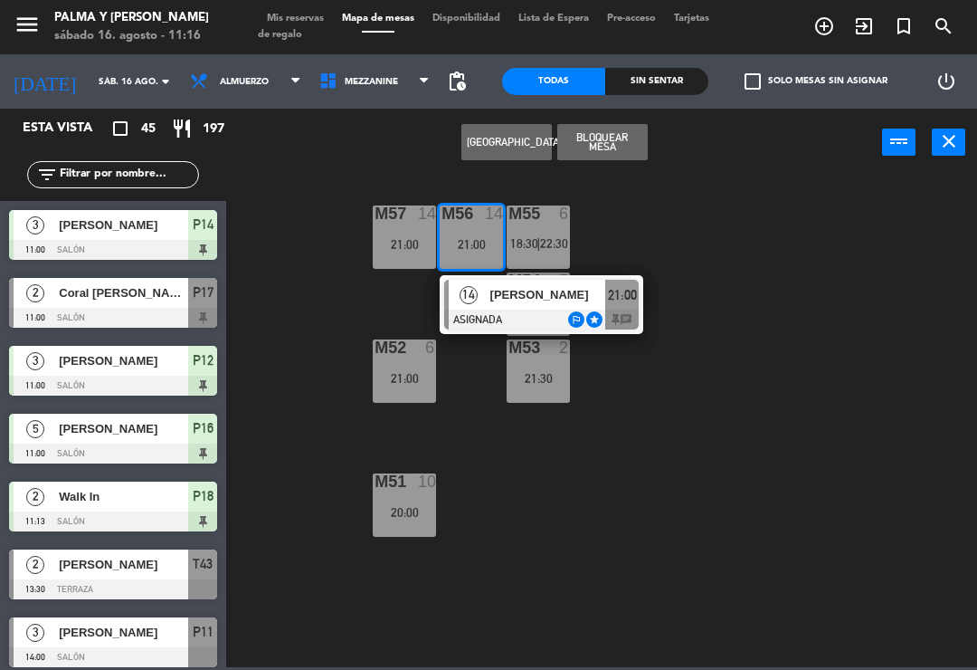
click at [494, 293] on span "[PERSON_NAME]" at bounding box center [548, 294] width 116 height 19
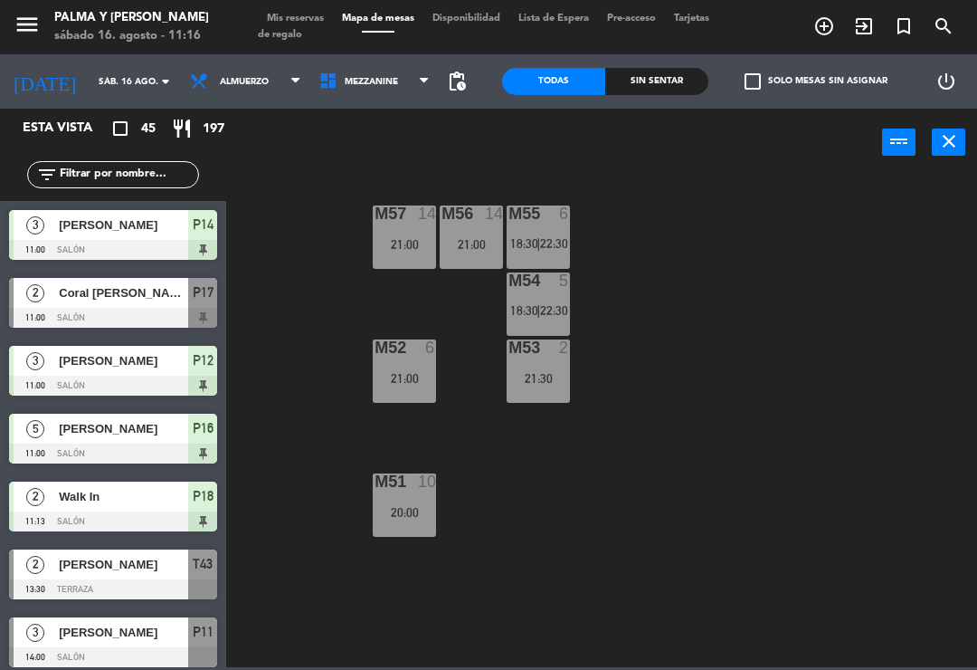
scroll to position [195, 0]
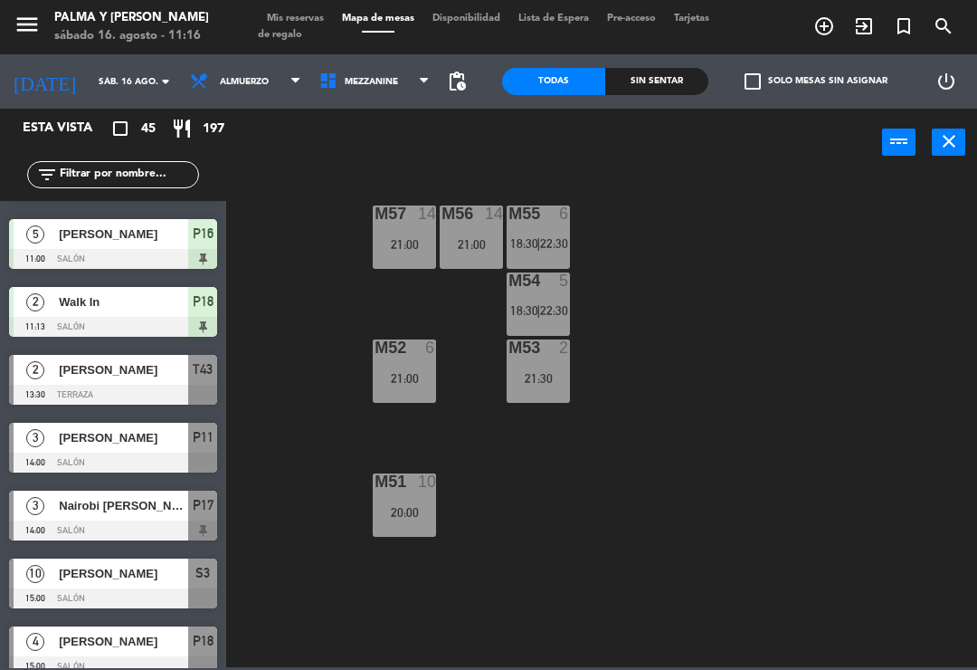
click at [522, 233] on div "M55 6 18:30 | 22:30" at bounding box center [538, 236] width 63 height 63
click at [493, 504] on div "M57 14 21:00 M56 14 21:00 M55 6 18:30 | 22:30 M54 5 18:30 | 22:30 M52 6 21:00 M…" at bounding box center [606, 420] width 741 height 493
click at [518, 292] on div "M54 5 18:30 | 22:30" at bounding box center [538, 303] width 63 height 63
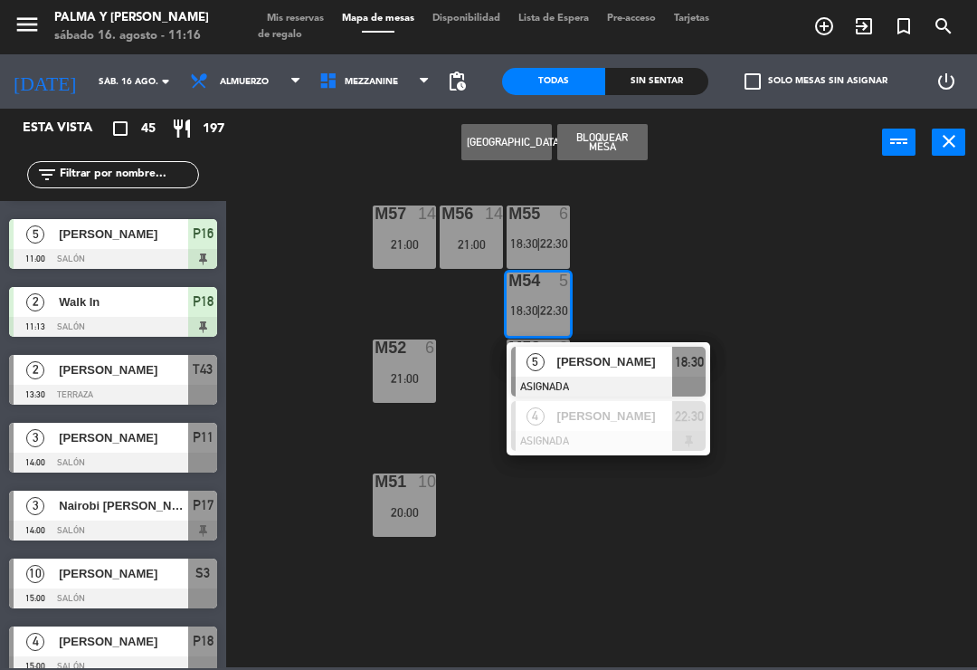
click at [570, 372] on div "[PERSON_NAME]" at bounding box center [615, 362] width 118 height 30
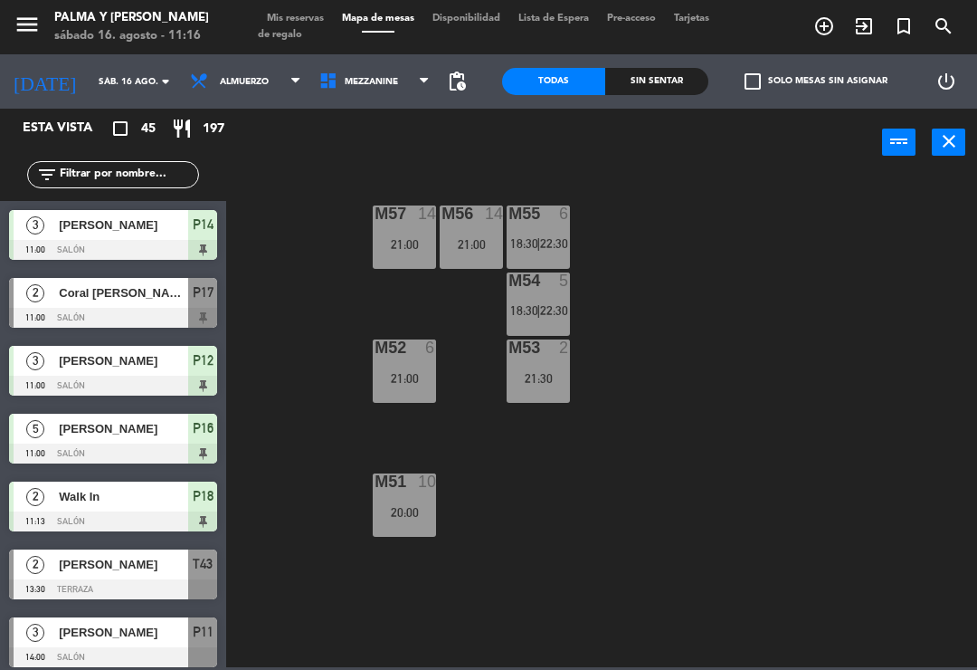
scroll to position [0, 0]
click at [414, 88] on span "Mezzanine" at bounding box center [374, 82] width 129 height 40
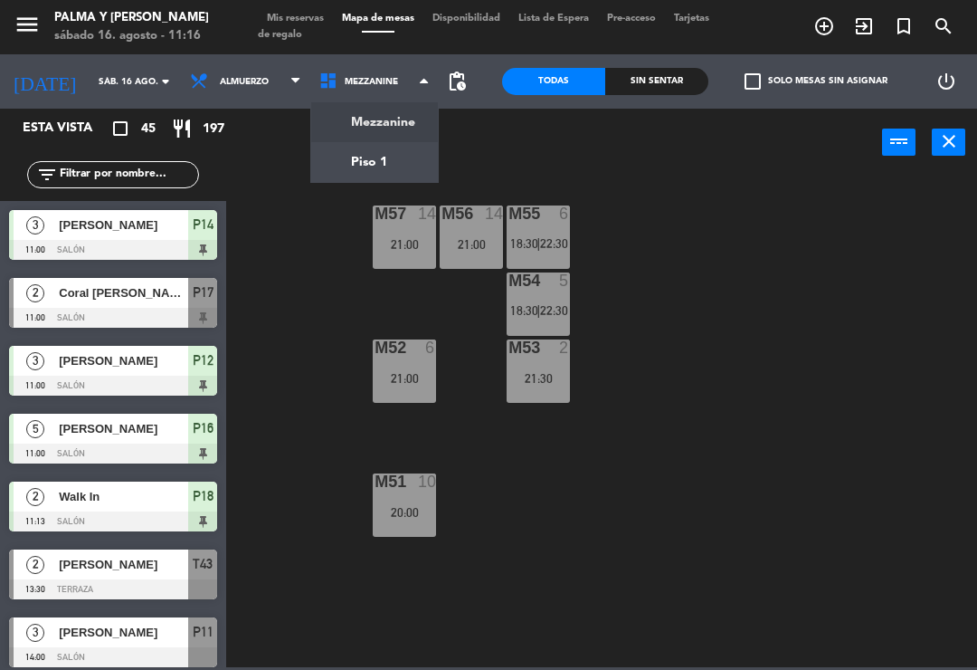
click at [352, 174] on ng-component "menu Palma y [PERSON_NAME][DATE] 16. agosto - 11:16 Mis reservas Mapa de mesas …" at bounding box center [488, 333] width 977 height 667
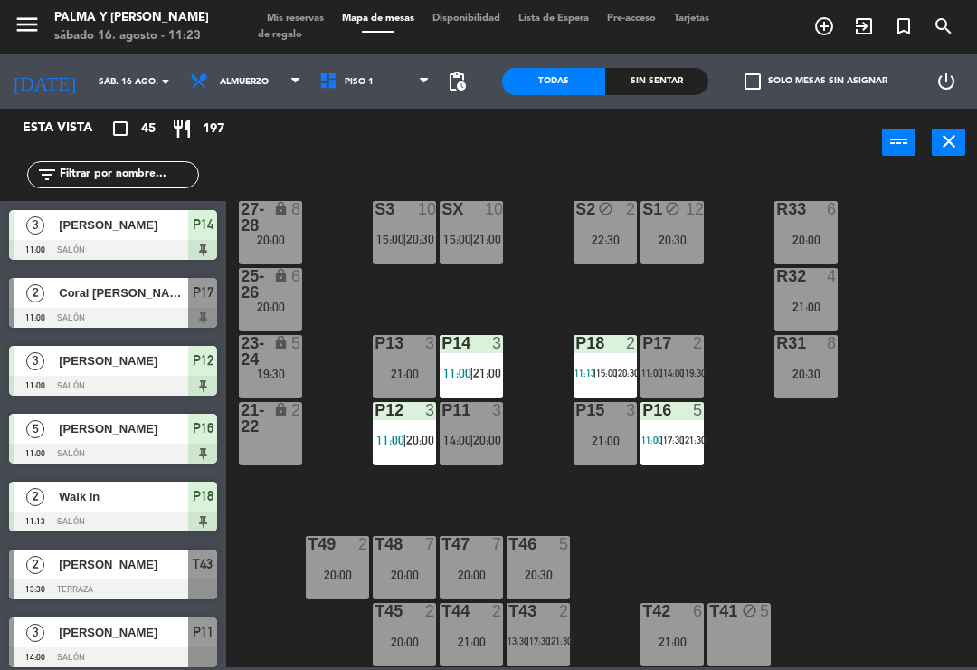
click at [935, 375] on div "R33 6 20:00 S1 block 12 20:30 S2 block 2 22:30 S3 10 15:00 | 20:30 SX 10 15:00 …" at bounding box center [606, 420] width 741 height 493
click at [418, 652] on div "T45 2 20:00" at bounding box center [404, 634] width 63 height 63
click at [805, 461] on div "R33 6 20:00 S1 block 12 20:30 S2 block 2 22:30 S3 10 15:00 | 20:30 SX 10 15:00 …" at bounding box center [606, 420] width 741 height 493
click at [387, 622] on div "T45 2 20:00" at bounding box center [404, 634] width 63 height 63
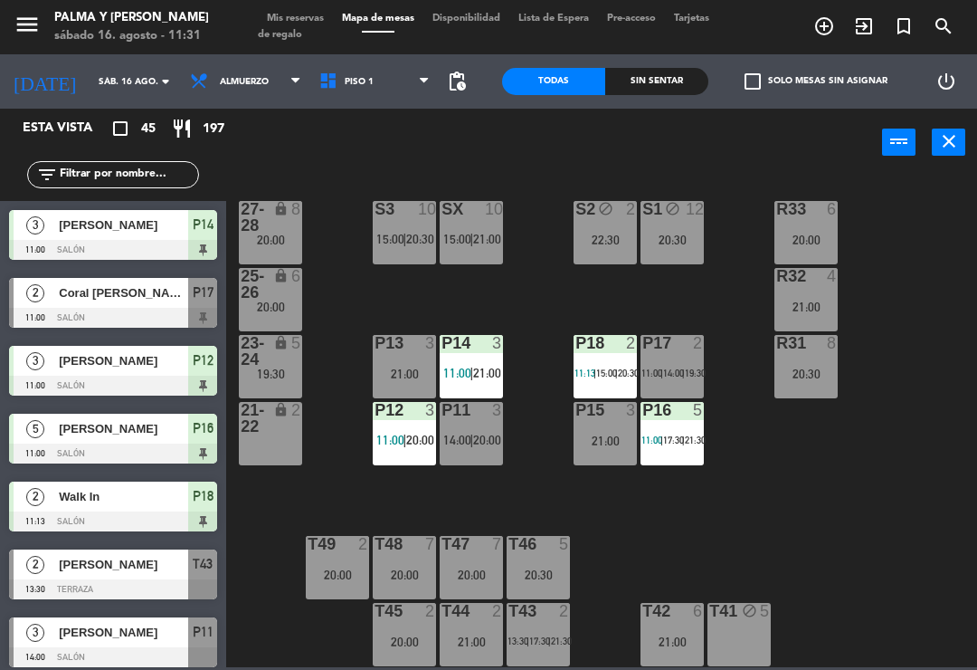
click at [761, 511] on div "R33 6 20:00 S1 block 12 20:30 S2 block 2 22:30 S3 10 15:00 | 20:30 SX 10 15:00 …" at bounding box center [606, 420] width 741 height 493
